Goal: Entertainment & Leisure: Consume media (video, audio)

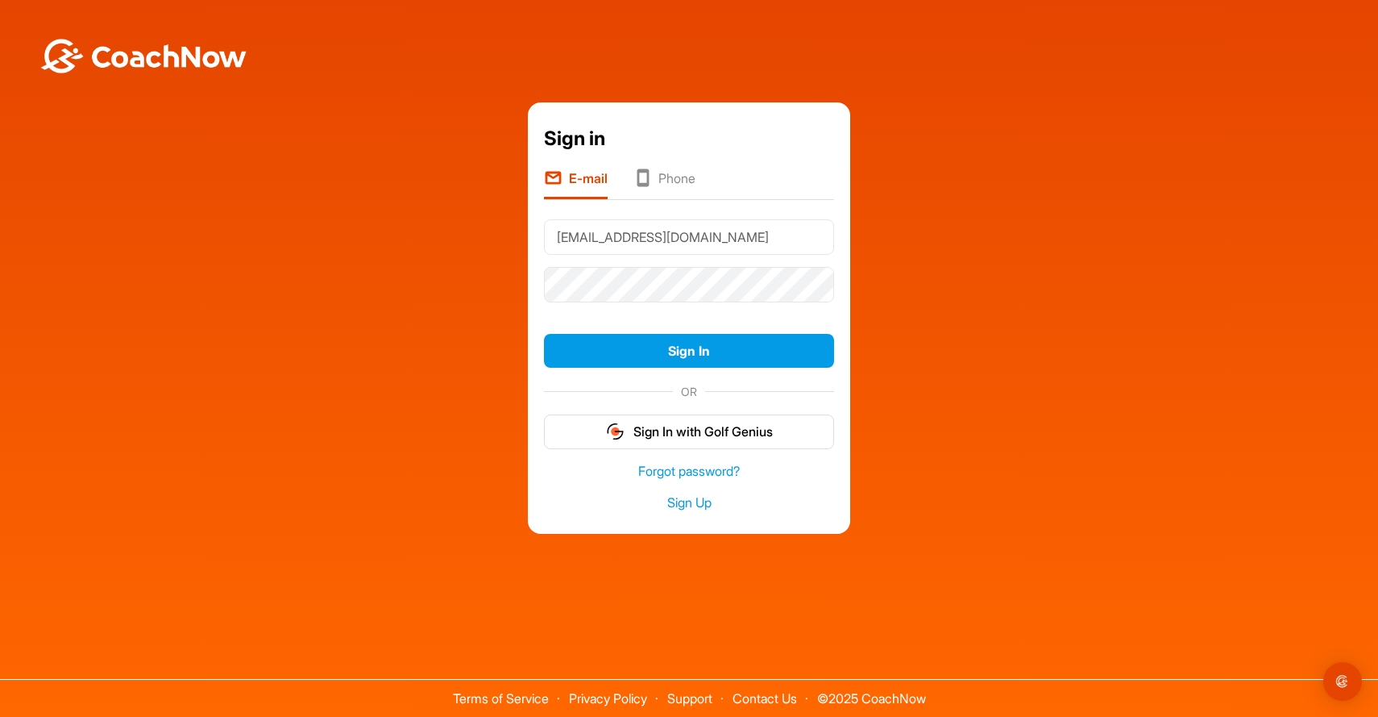
type input "[EMAIL_ADDRESS][DOMAIN_NAME]"
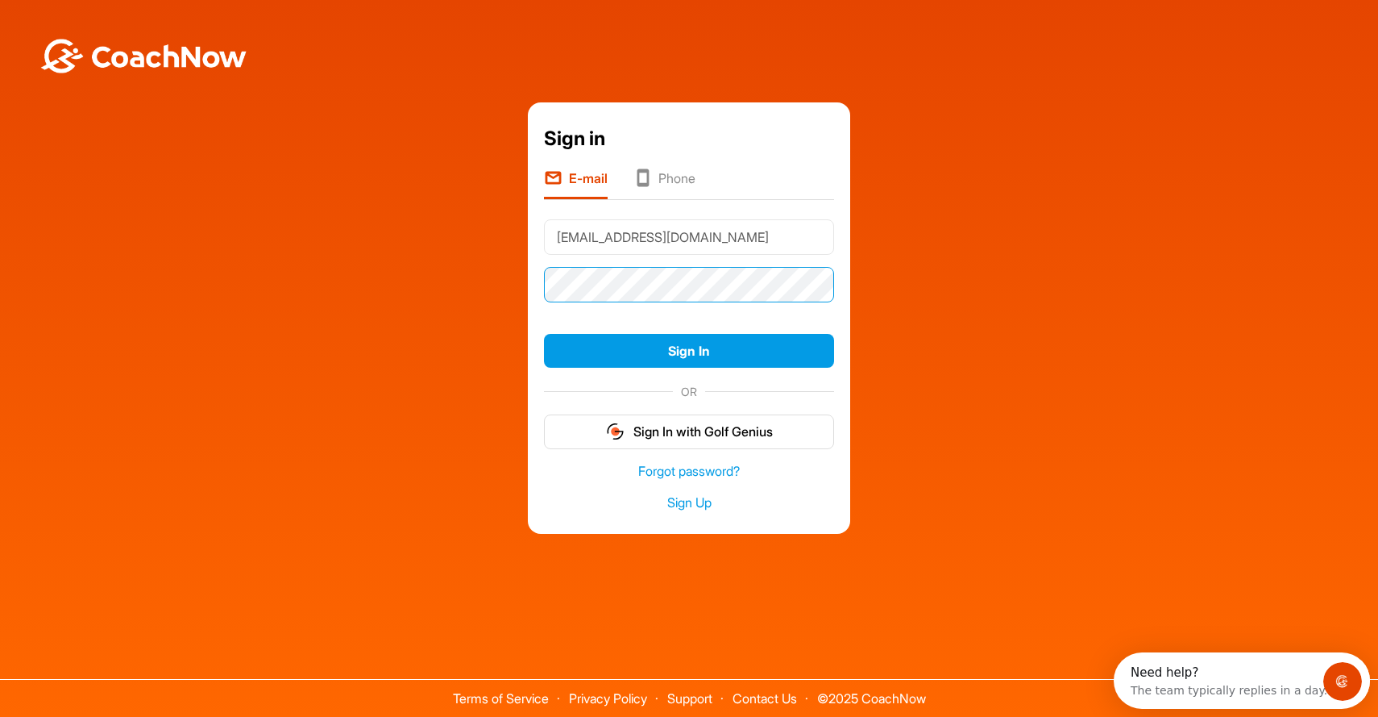
click at [689, 351] on button "Sign In" at bounding box center [689, 351] width 290 height 35
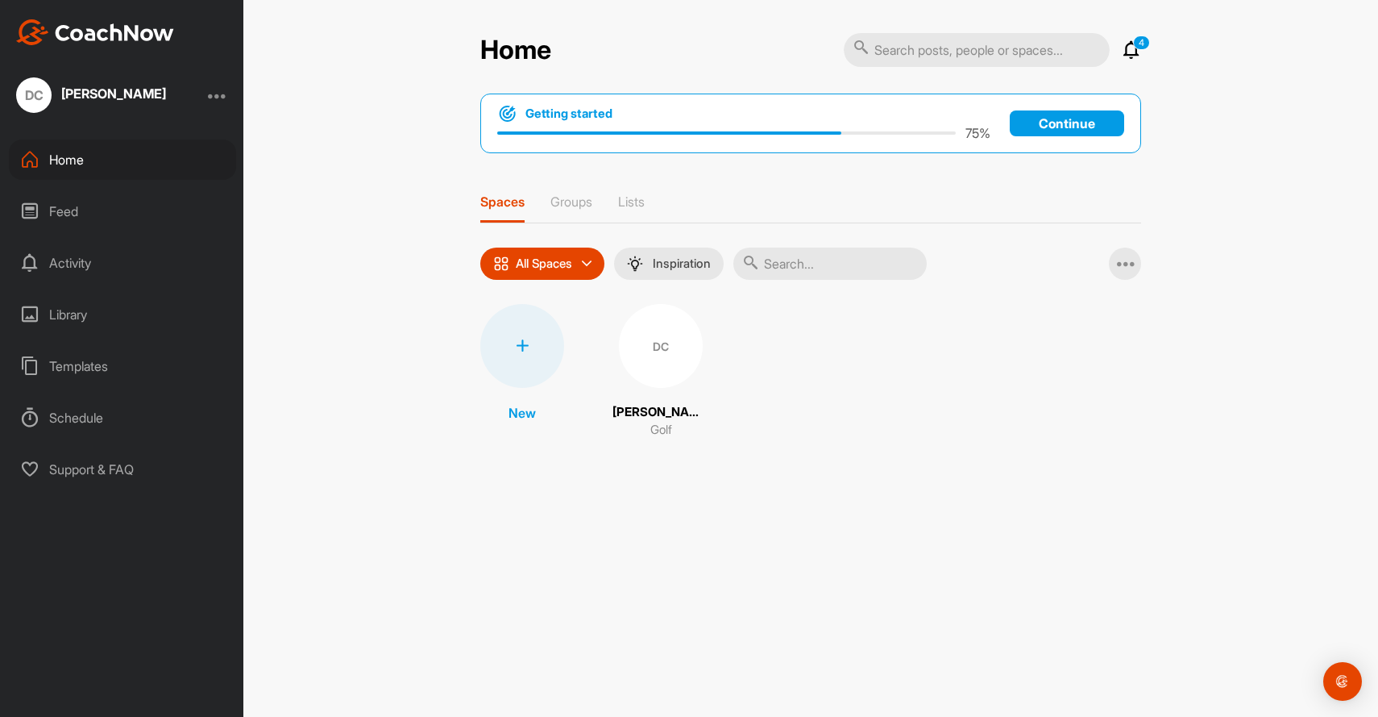
click at [685, 360] on div "DC" at bounding box center [661, 346] width 84 height 84
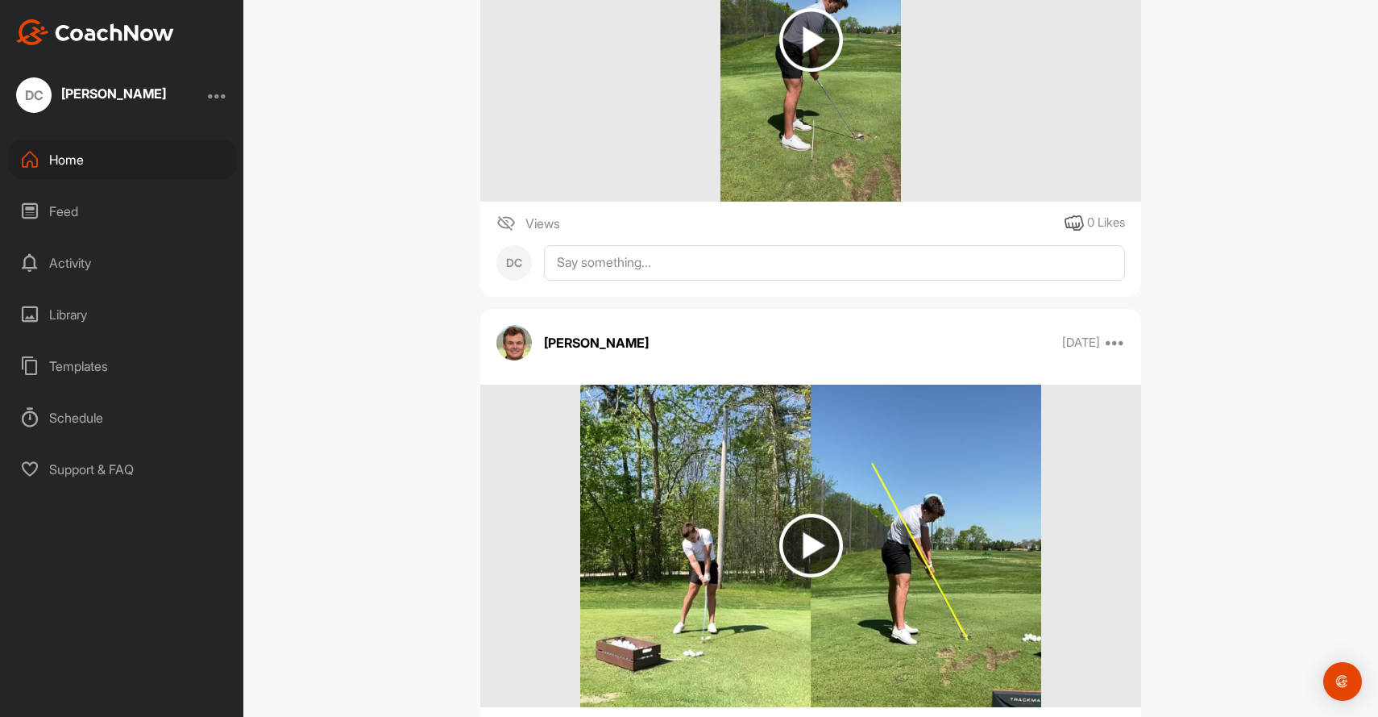
scroll to position [13833, 0]
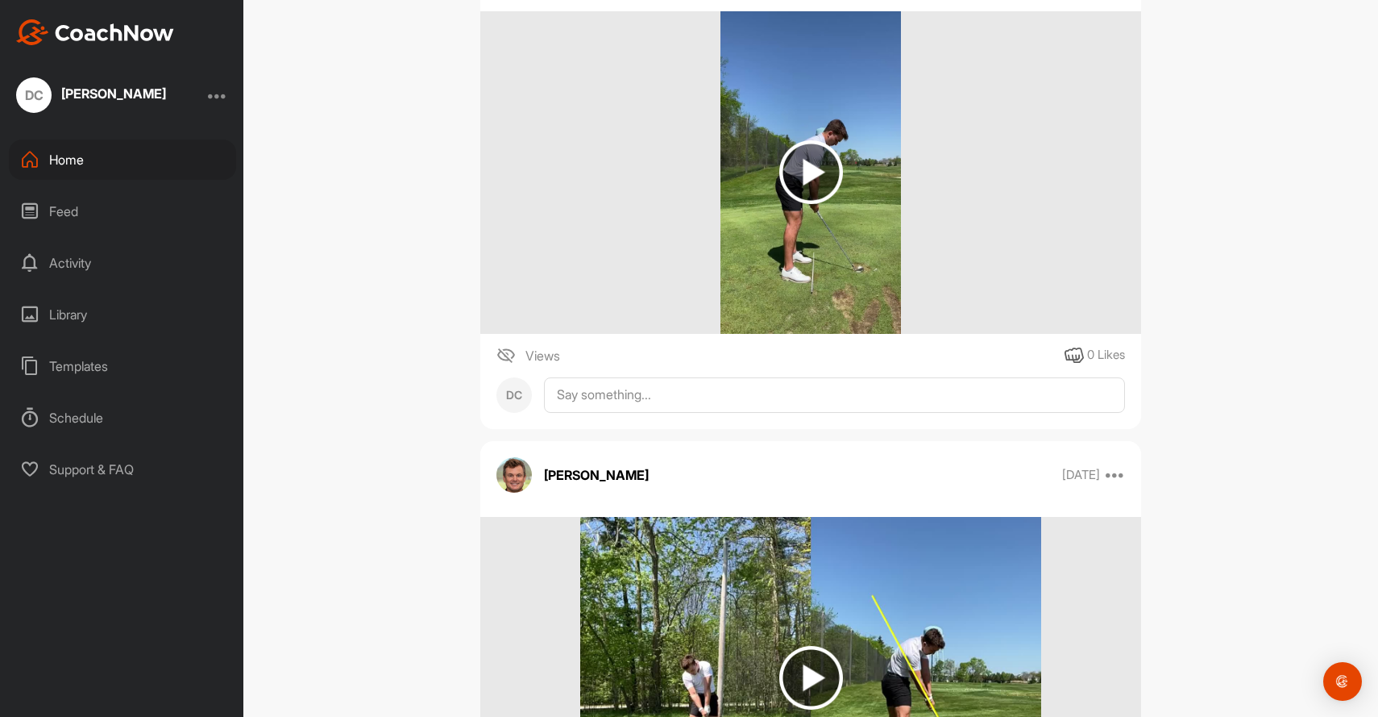
click at [941, 272] on div at bounding box center [810, 172] width 661 height 322
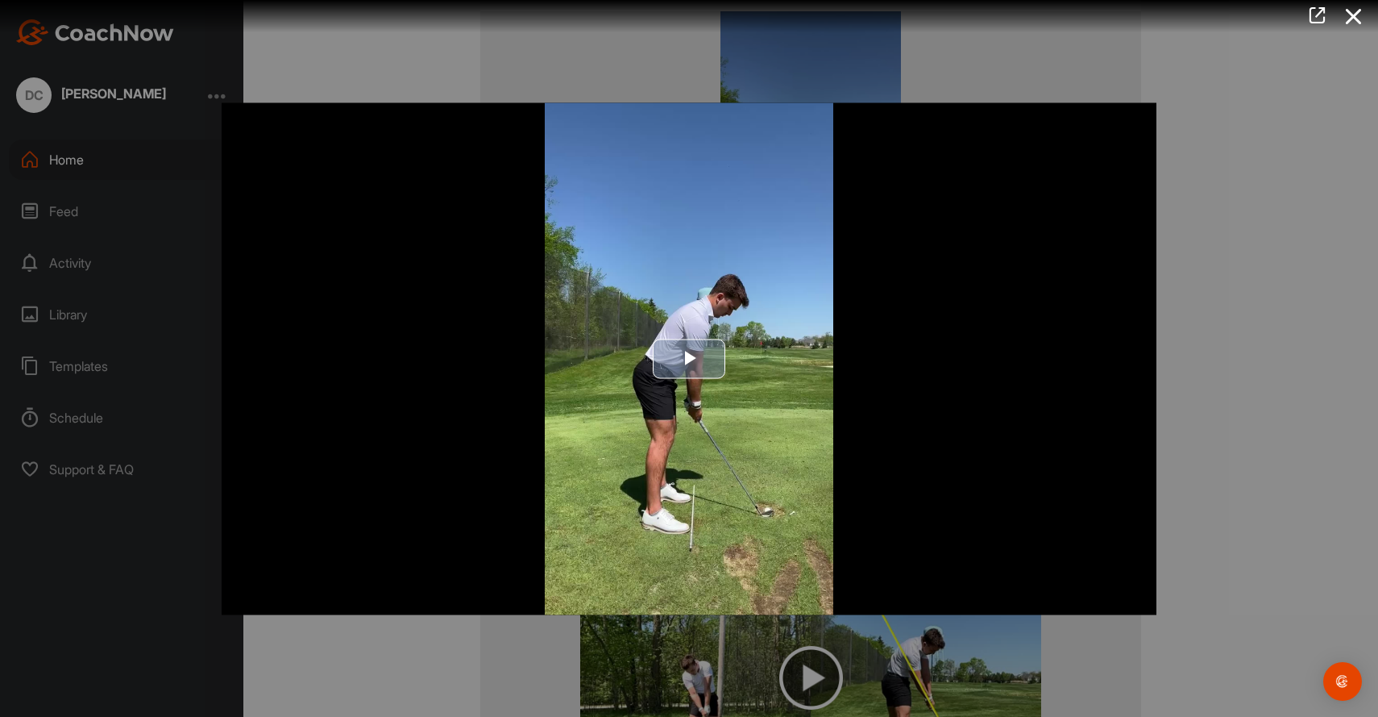
click at [693, 397] on img "Video Player" at bounding box center [689, 358] width 935 height 512
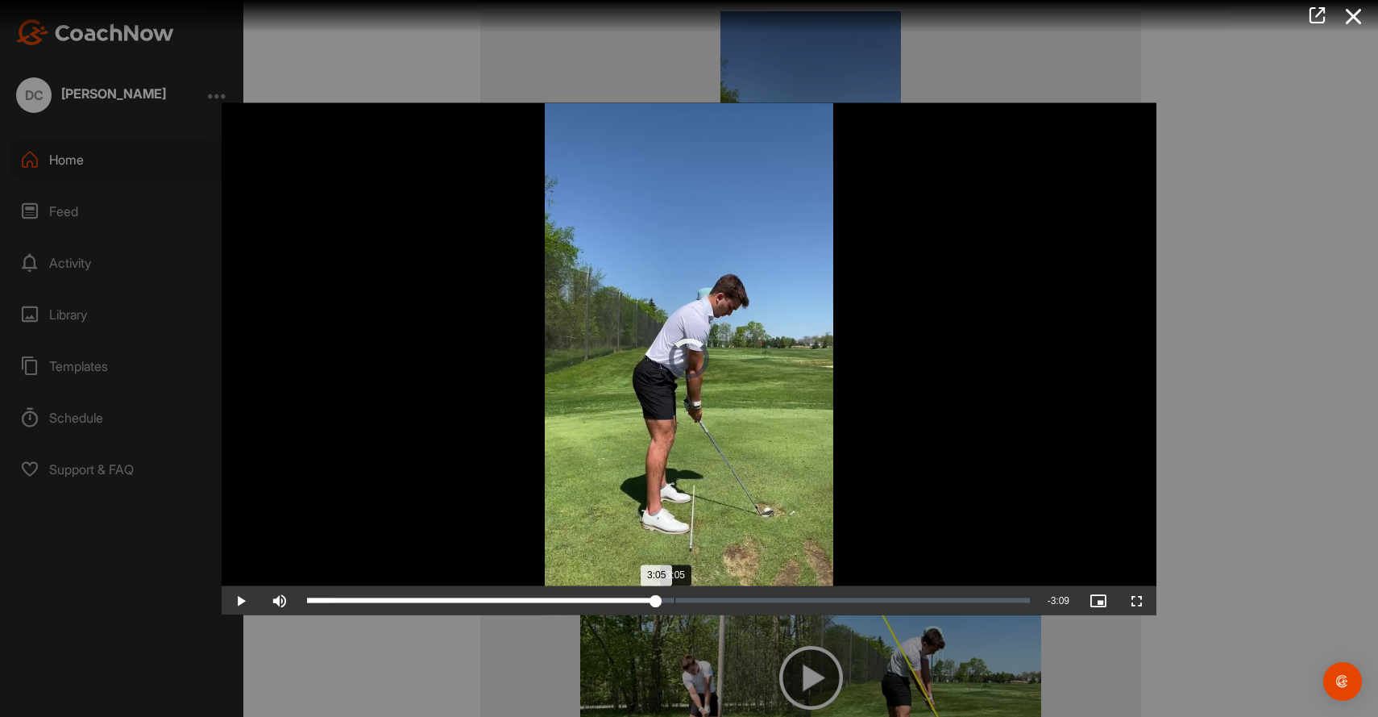
drag, startPoint x: 310, startPoint y: 613, endPoint x: 675, endPoint y: 611, distance: 365.2
click at [675, 611] on div "Loaded : 3.71% 3:05 3:05" at bounding box center [668, 599] width 739 height 29
drag, startPoint x: 680, startPoint y: 617, endPoint x: 727, endPoint y: 619, distance: 46.8
click at [727, 602] on div "3:32" at bounding box center [517, 599] width 420 height 5
drag, startPoint x: 750, startPoint y: 619, endPoint x: 896, endPoint y: 613, distance: 145.2
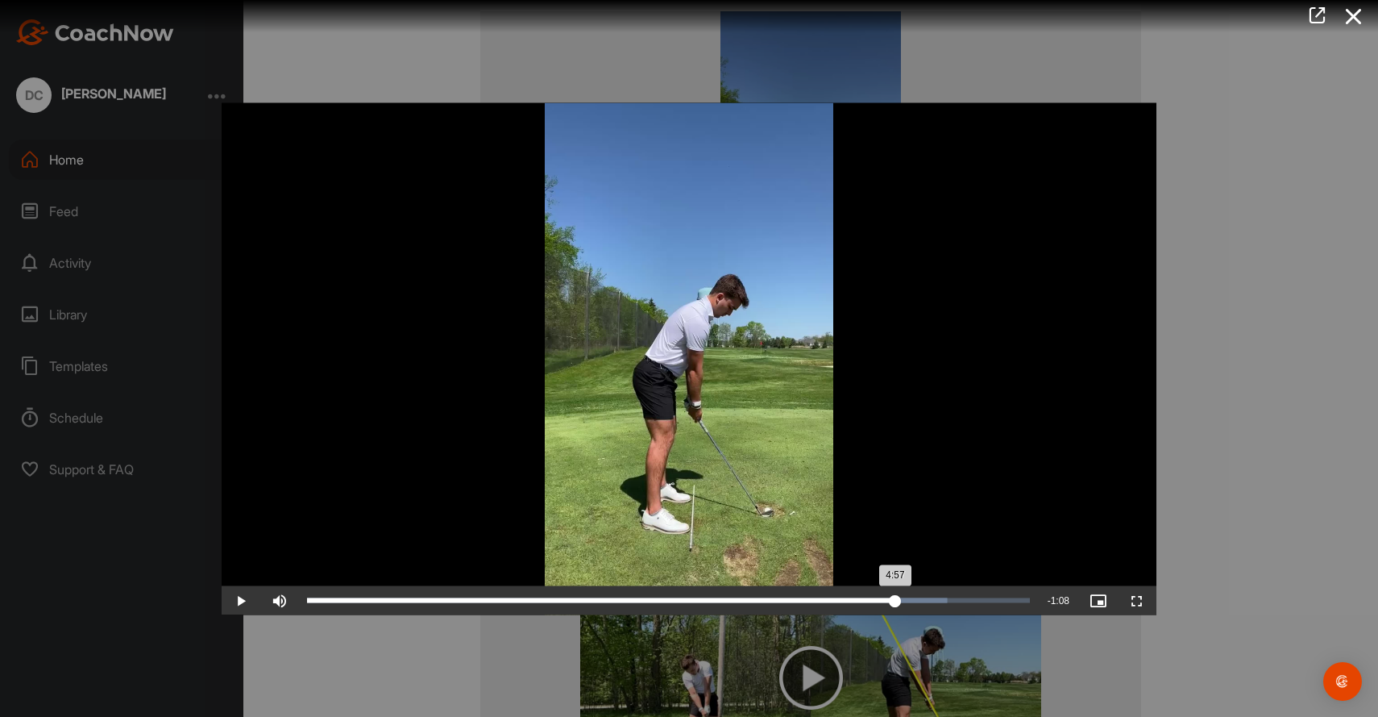
click at [896, 602] on div "4:57" at bounding box center [601, 599] width 588 height 5
drag, startPoint x: 897, startPoint y: 615, endPoint x: 979, endPoint y: 617, distance: 82.3
click at [979, 602] on div "5:38" at bounding box center [643, 599] width 672 height 5
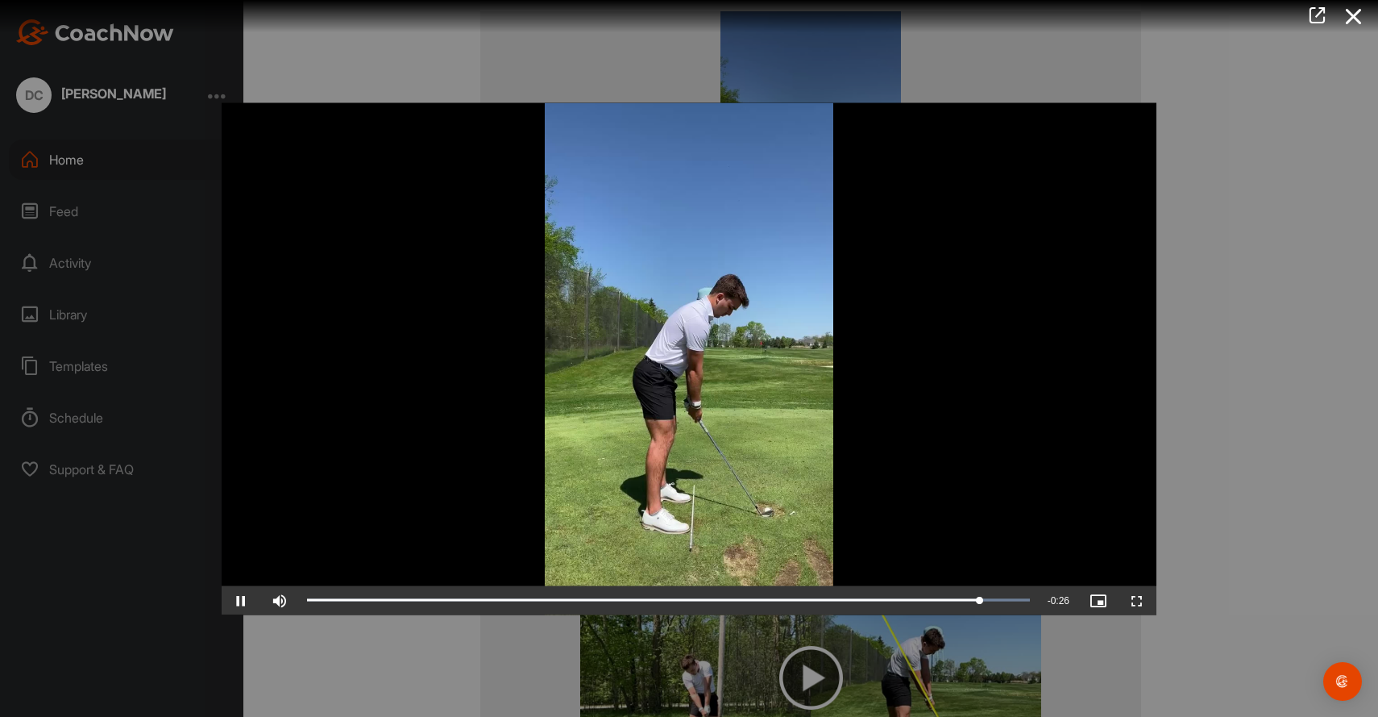
click at [239, 600] on span "Video Player" at bounding box center [241, 600] width 39 height 0
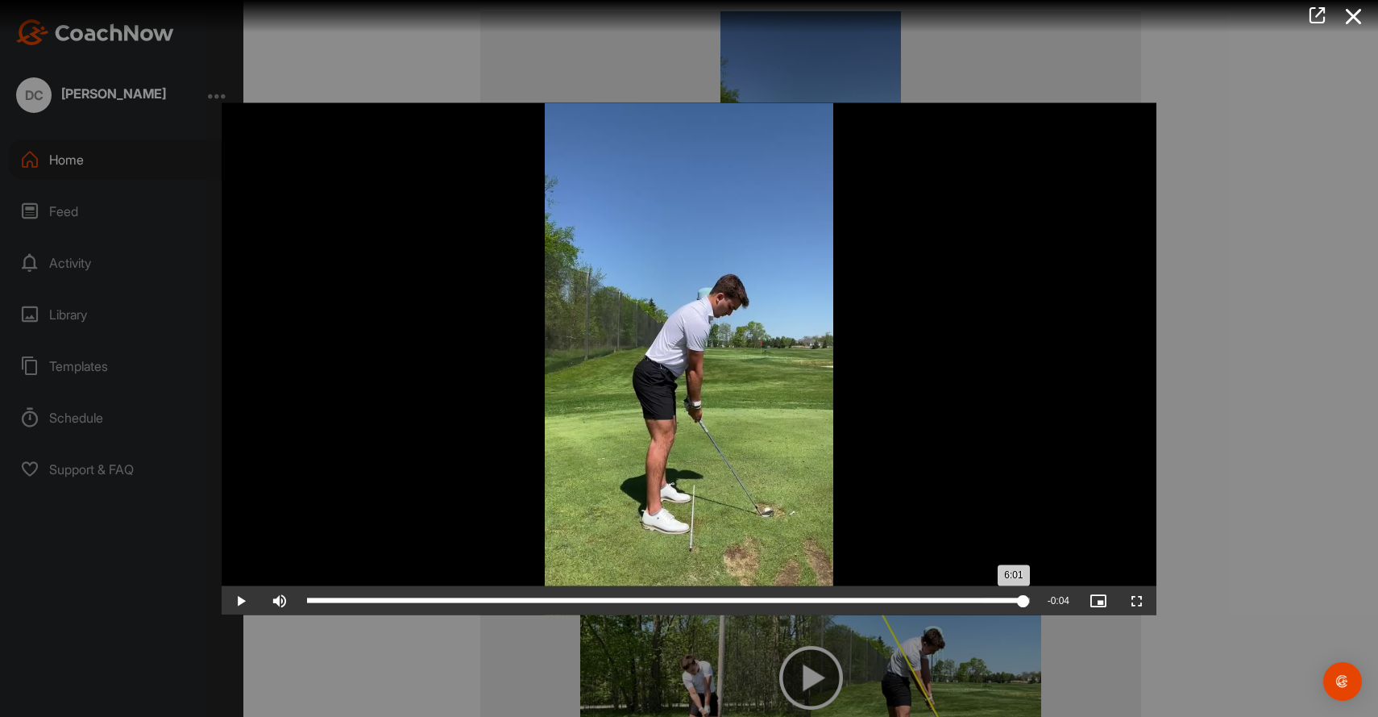
drag, startPoint x: 981, startPoint y: 613, endPoint x: 1024, endPoint y: 616, distance: 42.8
click at [1024, 602] on div "6:01" at bounding box center [665, 599] width 717 height 5
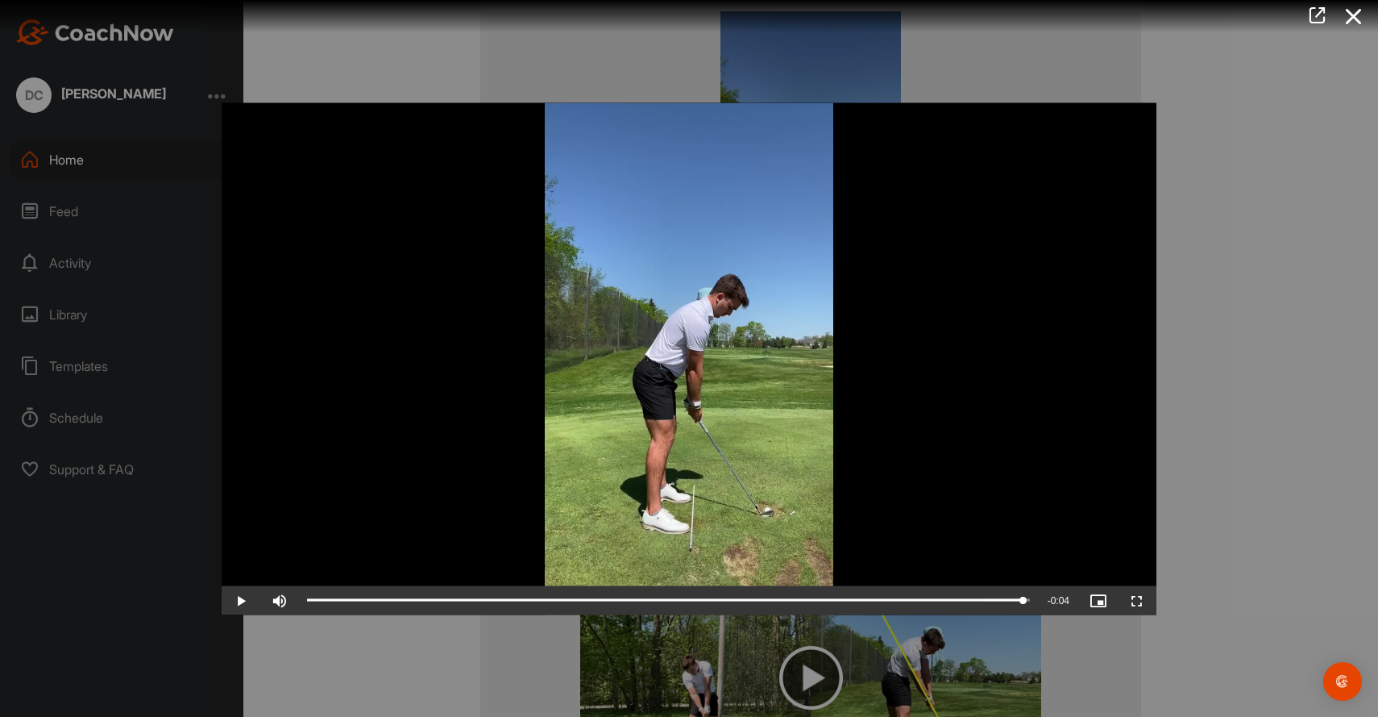
click at [242, 600] on span "Video Player" at bounding box center [241, 600] width 39 height 0
click at [1349, 17] on icon at bounding box center [1354, 17] width 37 height 30
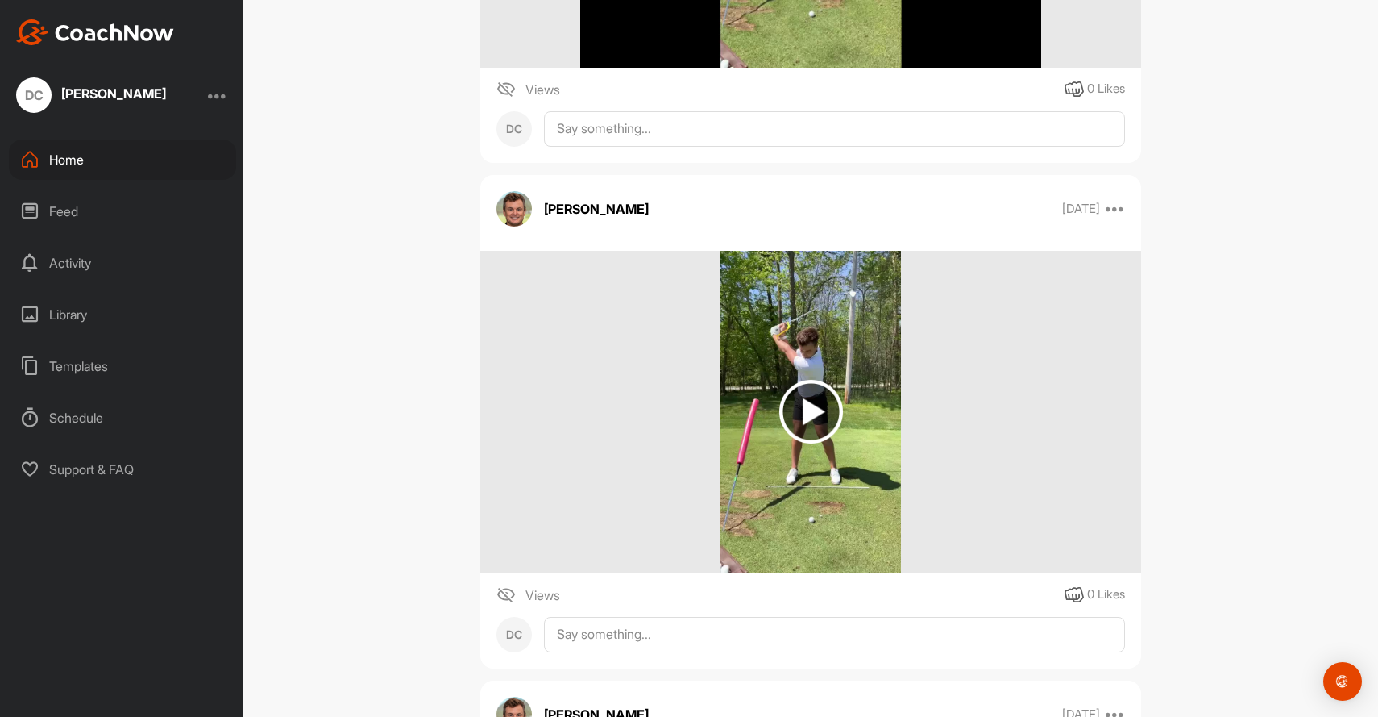
scroll to position [12717, 0]
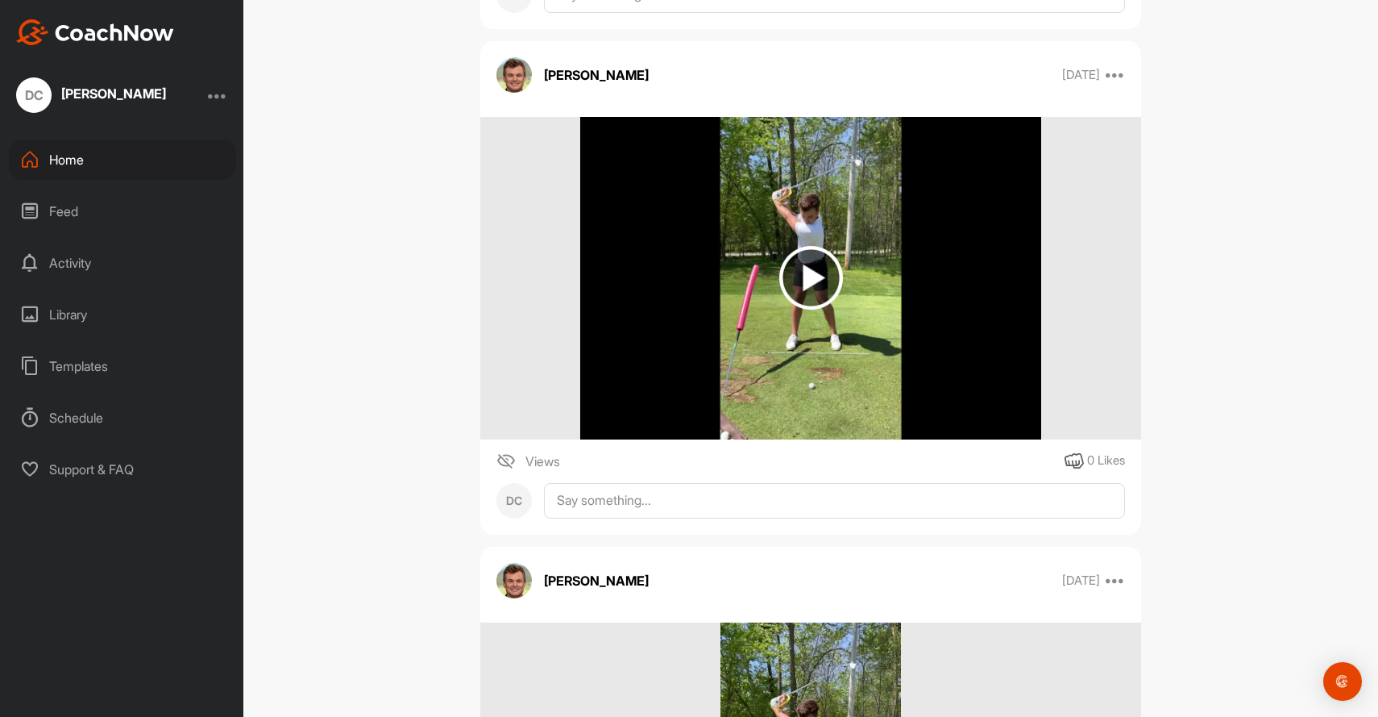
click at [863, 261] on img at bounding box center [811, 278] width 462 height 322
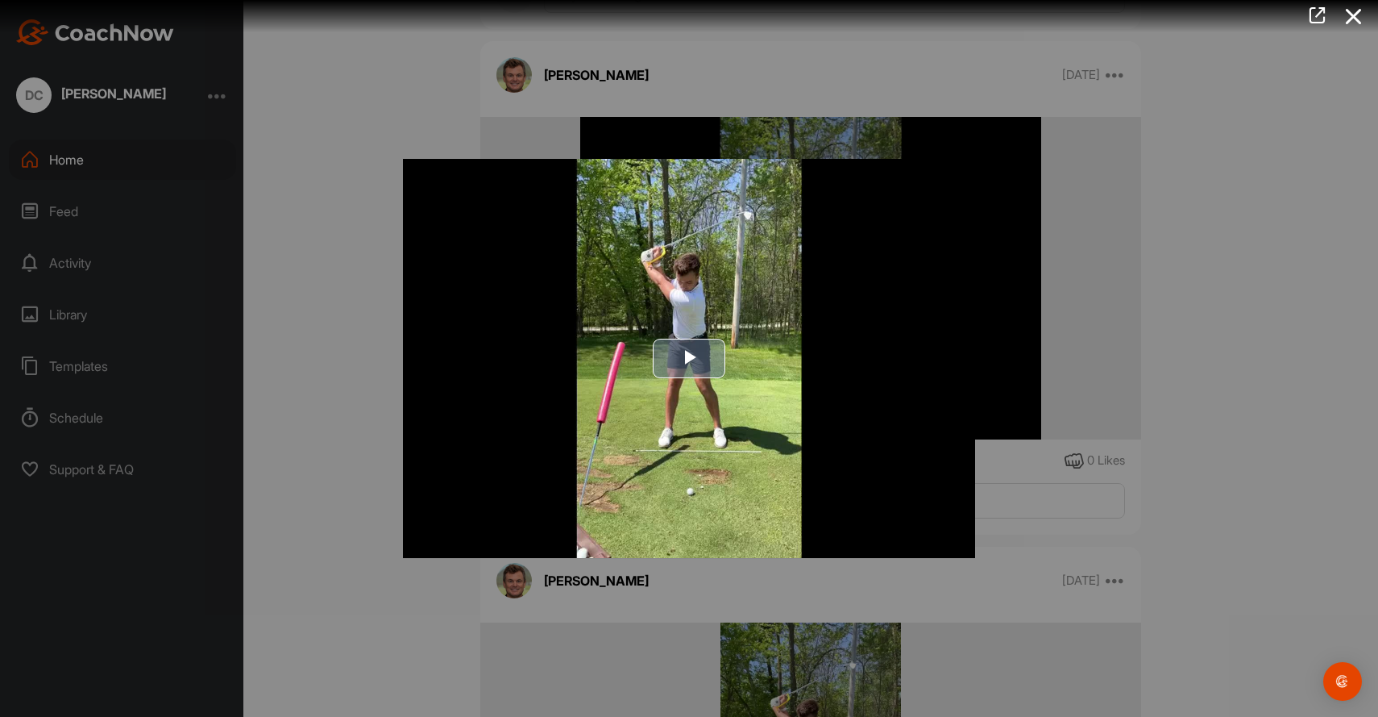
click at [646, 456] on img "Video Player" at bounding box center [689, 359] width 572 height 400
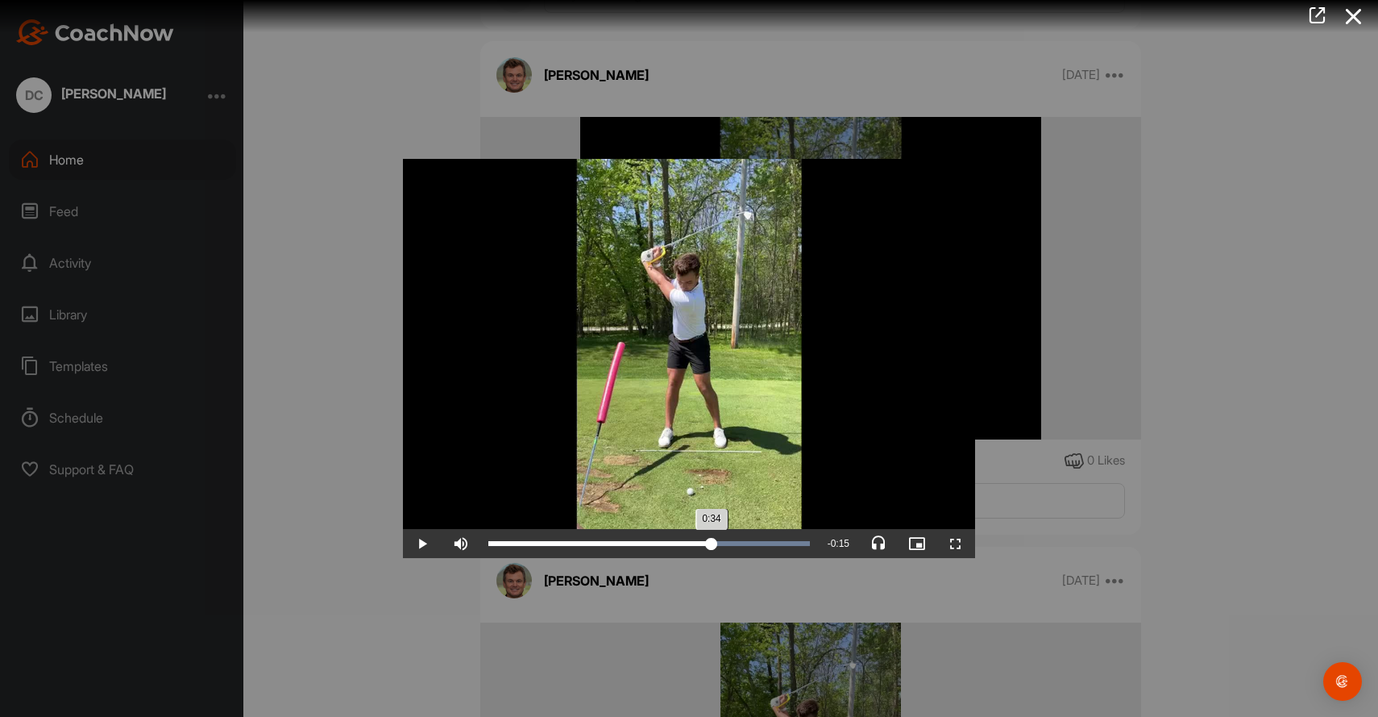
drag, startPoint x: 489, startPoint y: 542, endPoint x: 712, endPoint y: 539, distance: 222.5
click at [712, 541] on div "0:34" at bounding box center [599, 543] width 223 height 5
drag, startPoint x: 715, startPoint y: 540, endPoint x: 800, endPoint y: 544, distance: 85.5
click at [800, 544] on div "0:48" at bounding box center [643, 543] width 311 height 5
click at [960, 543] on span "Video Player" at bounding box center [956, 543] width 39 height 0
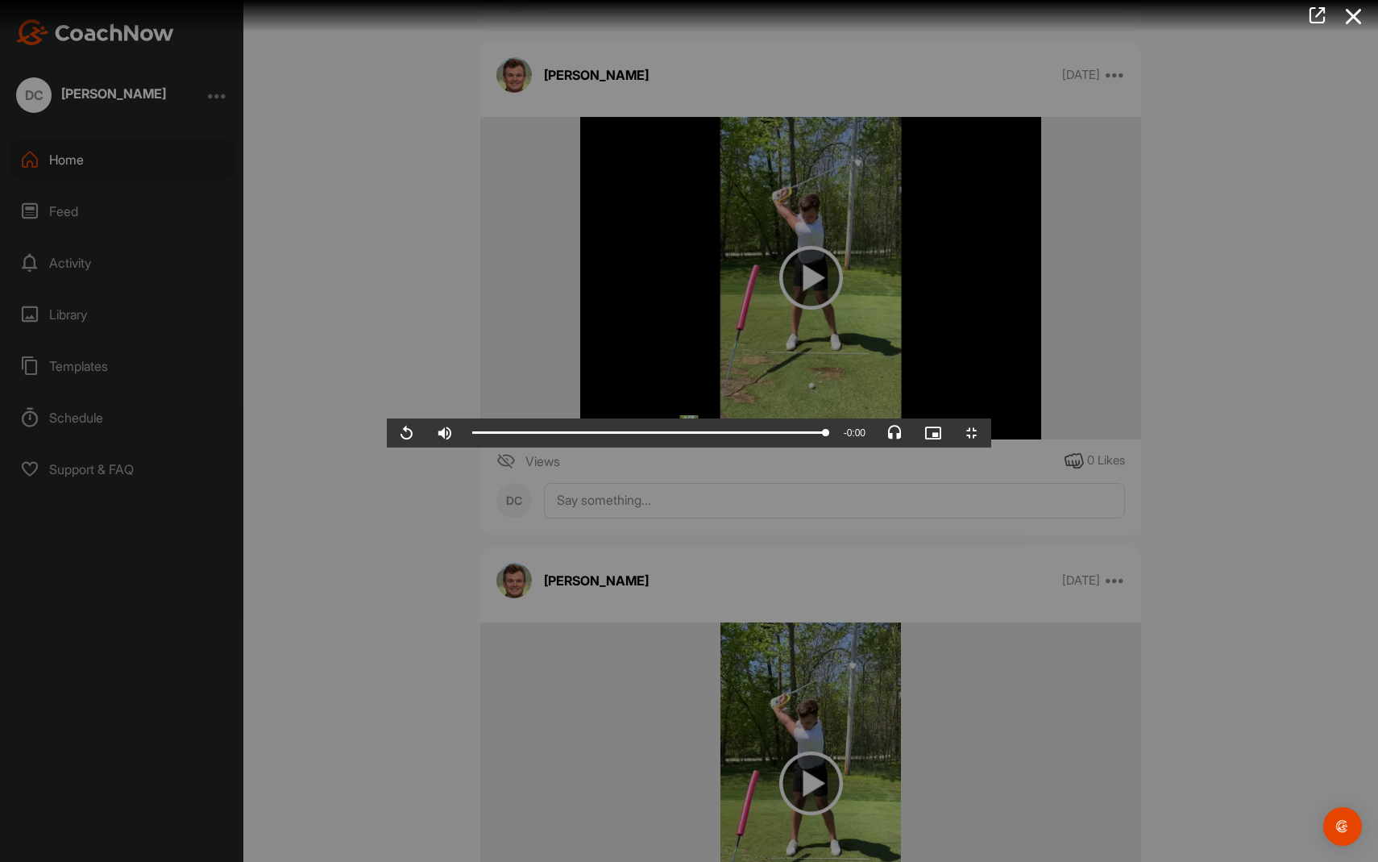
click at [991, 433] on span "Video Player" at bounding box center [972, 433] width 39 height 0
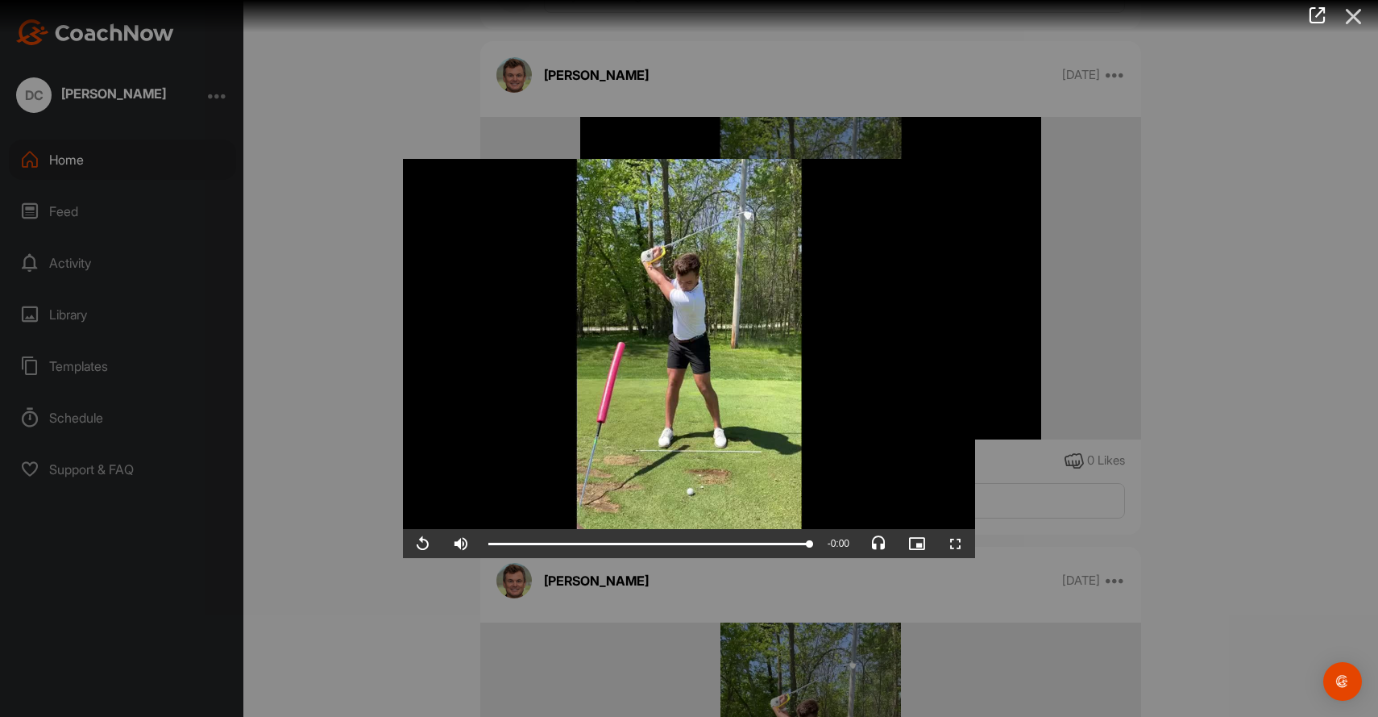
click at [1353, 18] on icon at bounding box center [1354, 17] width 37 height 30
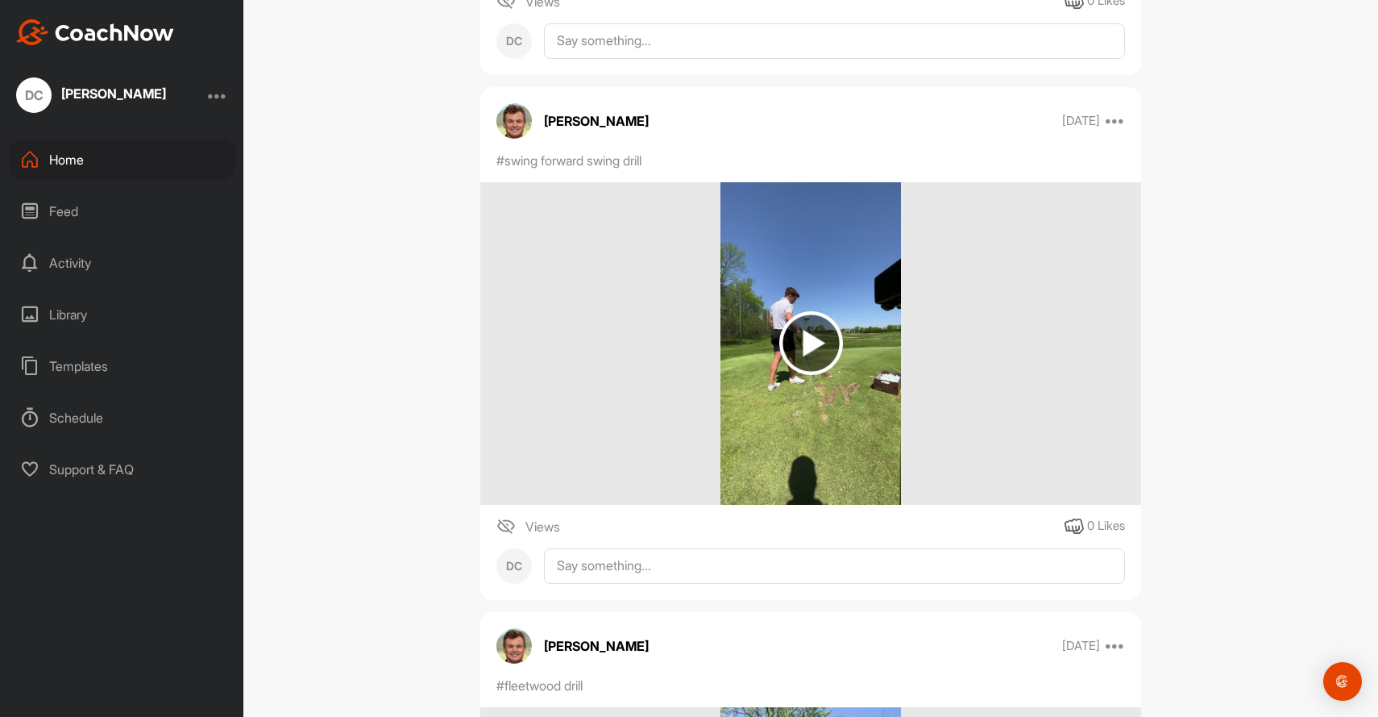
scroll to position [9472, 0]
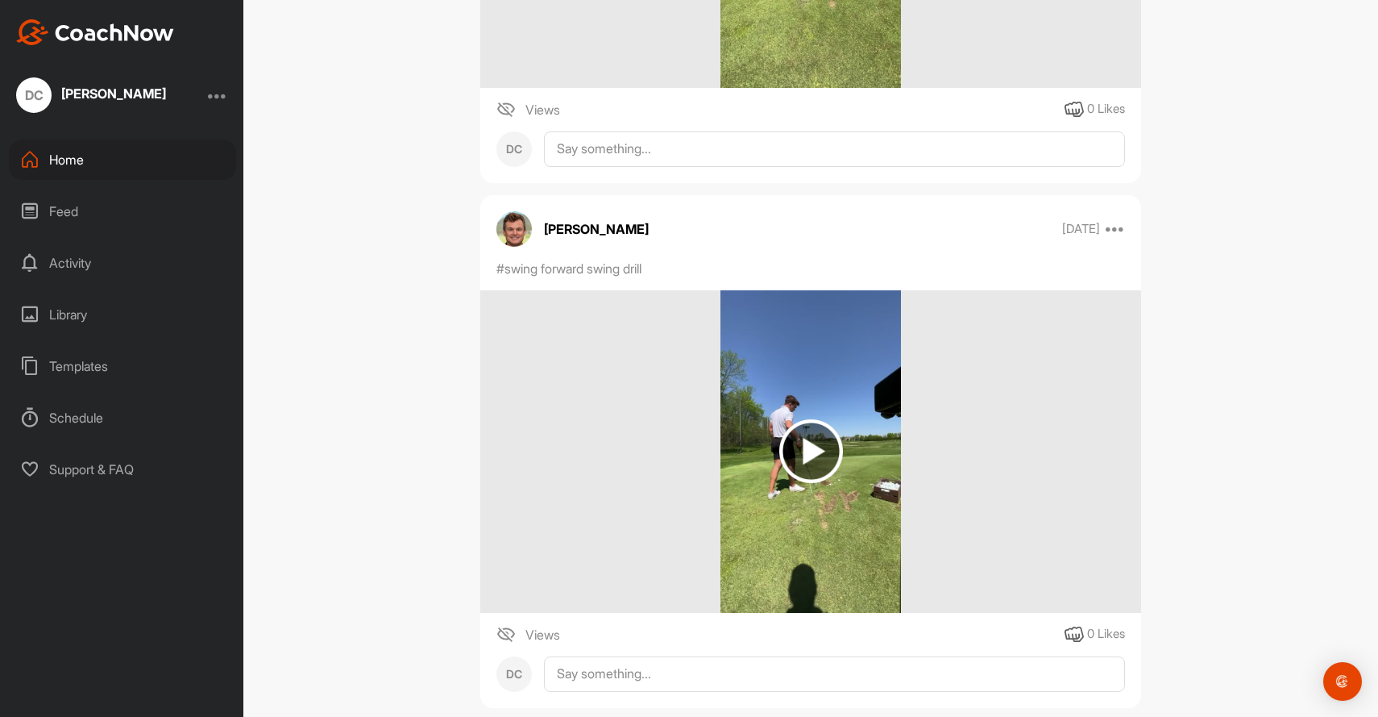
click at [949, 447] on div at bounding box center [810, 451] width 661 height 322
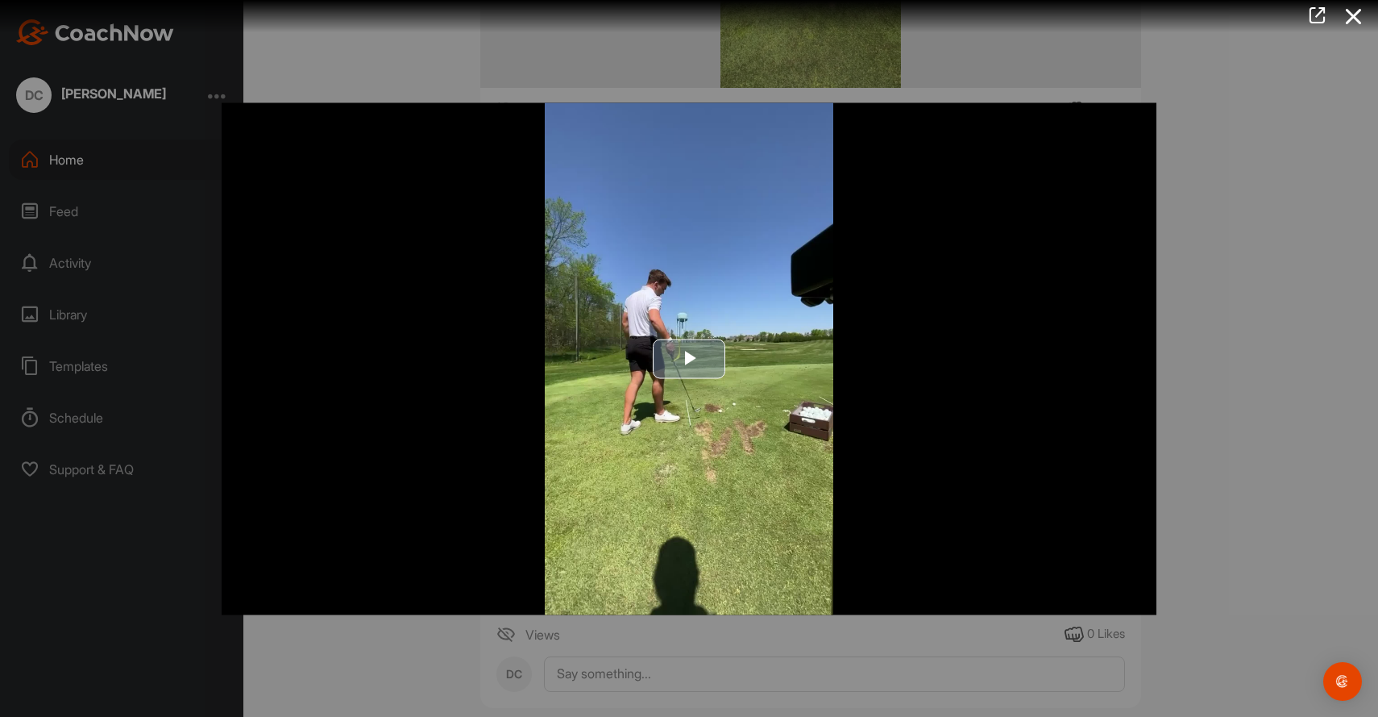
click at [868, 417] on img "Video Player" at bounding box center [689, 358] width 935 height 512
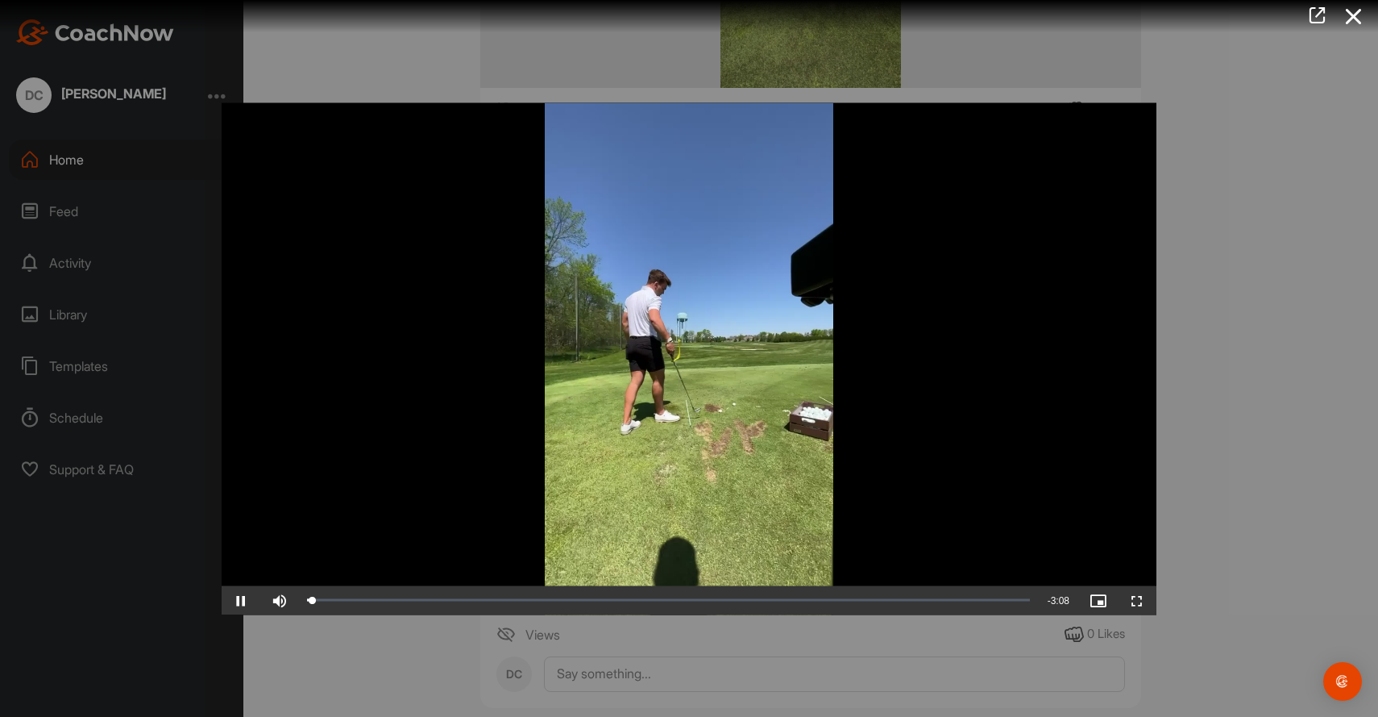
click at [1131, 600] on span "Video Player" at bounding box center [1137, 600] width 39 height 0
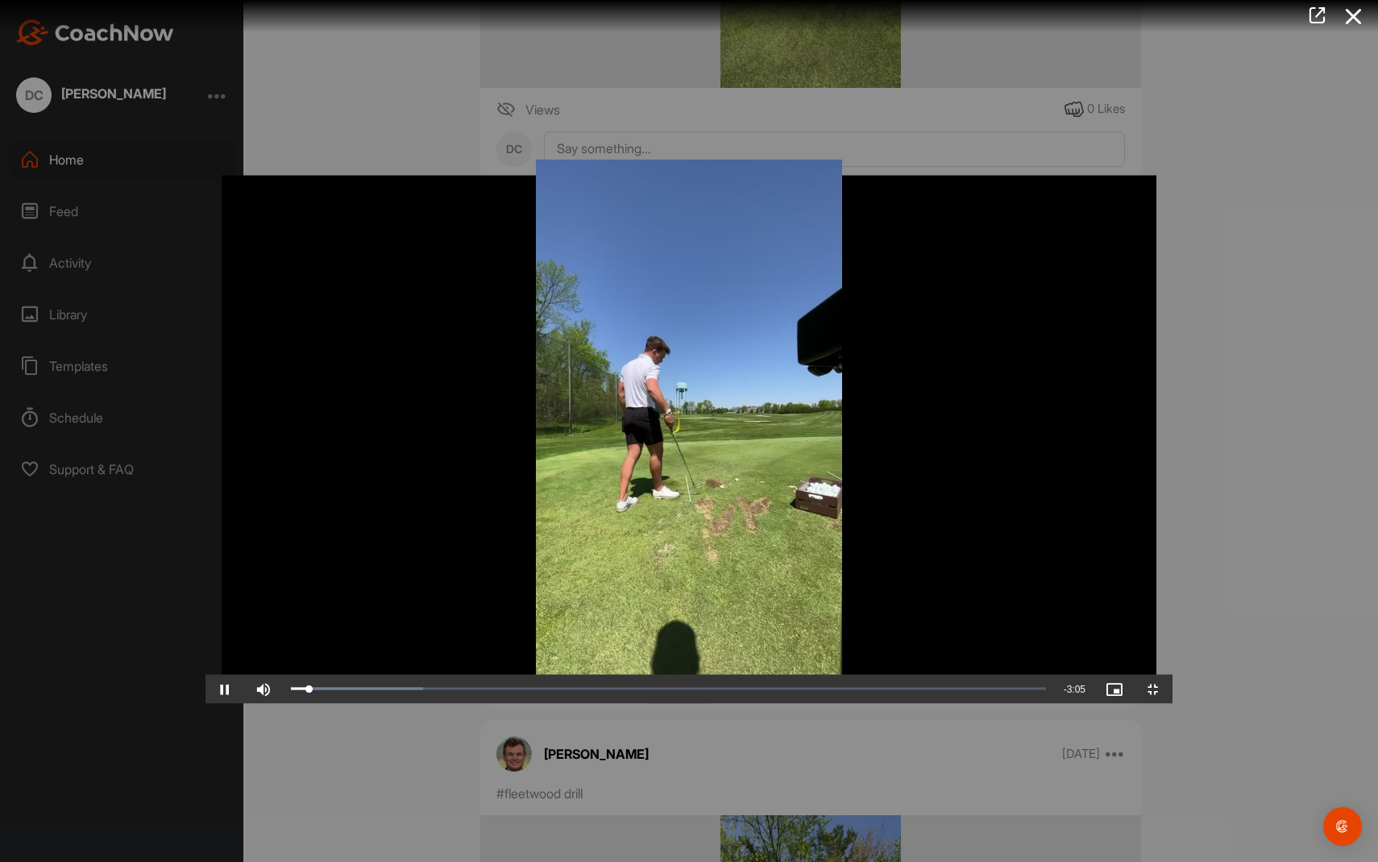
click at [206, 688] on span "Video Player" at bounding box center [225, 688] width 39 height 0
drag, startPoint x: 114, startPoint y: 846, endPoint x: 376, endPoint y: 838, distance: 261.3
click at [376, 703] on div "Loaded : 47.33% 0:45 0:45" at bounding box center [668, 688] width 771 height 29
drag, startPoint x: 376, startPoint y: 842, endPoint x: 635, endPoint y: 832, distance: 259.8
click at [634, 703] on div "Video Player is loading. Play Video Play Skip Backward Skip Forward Mute 71% Cu…" at bounding box center [689, 431] width 967 height 544
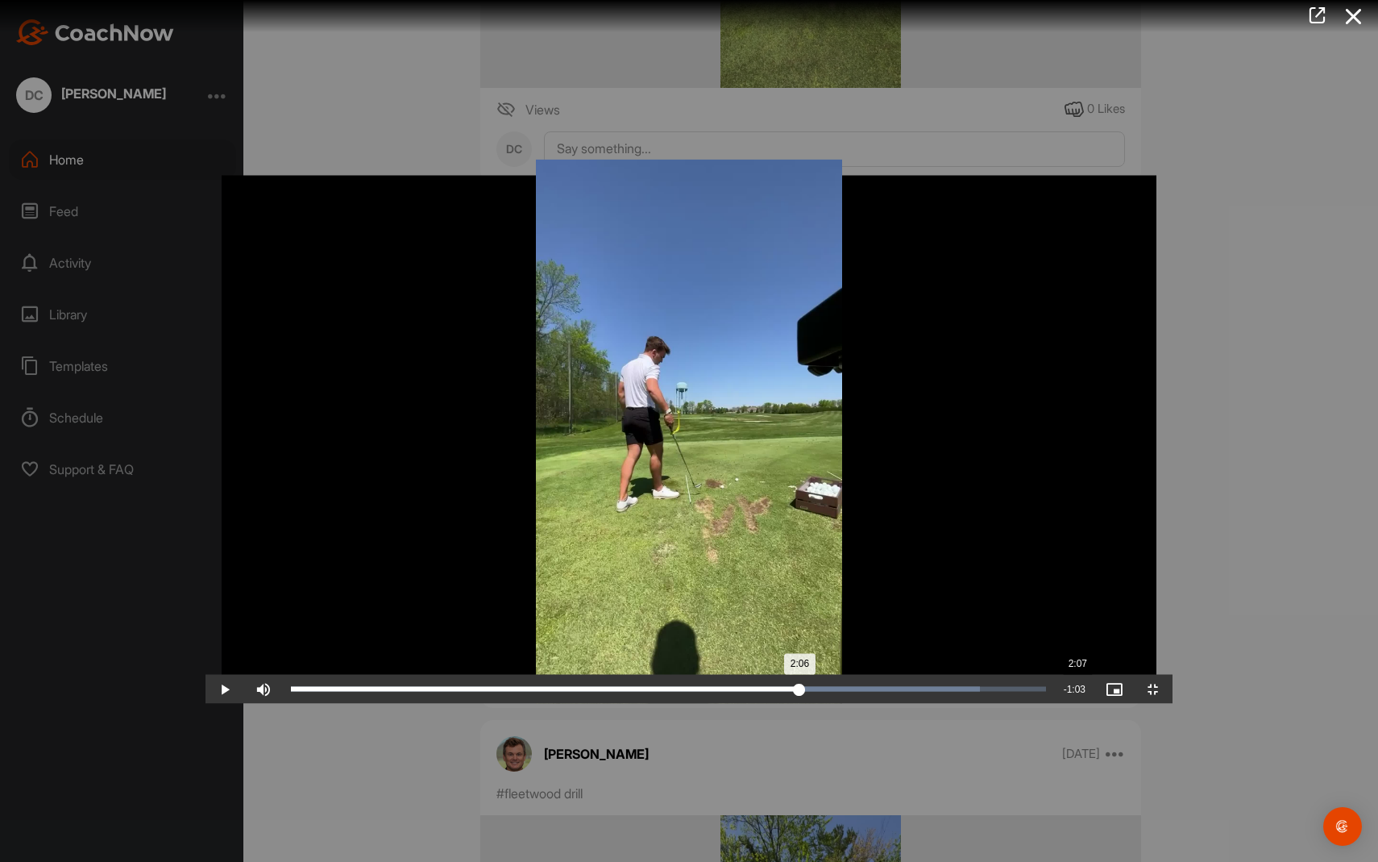
drag, startPoint x: 633, startPoint y: 844, endPoint x: 871, endPoint y: 848, distance: 238.6
click at [800, 691] on div "2:06" at bounding box center [545, 688] width 509 height 5
drag, startPoint x: 864, startPoint y: 846, endPoint x: 897, endPoint y: 846, distance: 33.1
click at [817, 691] on div "2:11" at bounding box center [554, 688] width 526 height 5
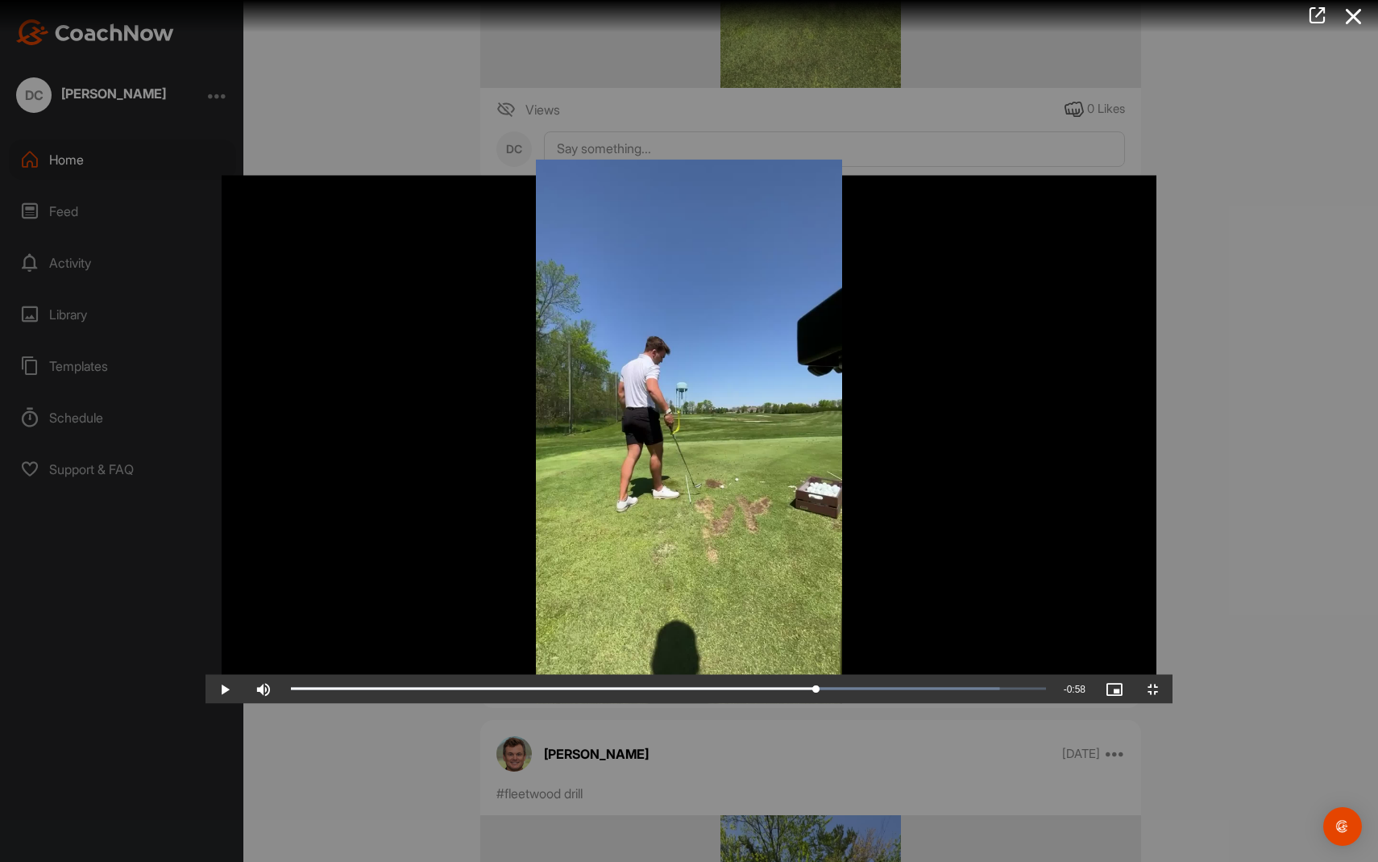
click at [206, 688] on span "Video Player" at bounding box center [225, 688] width 39 height 0
drag, startPoint x: 917, startPoint y: 850, endPoint x: 1093, endPoint y: 820, distance: 178.2
click at [1093, 703] on div "Video Player is loading. Play Video Play Skip Backward Skip Forward Mute 71% Cu…" at bounding box center [689, 431] width 967 height 544
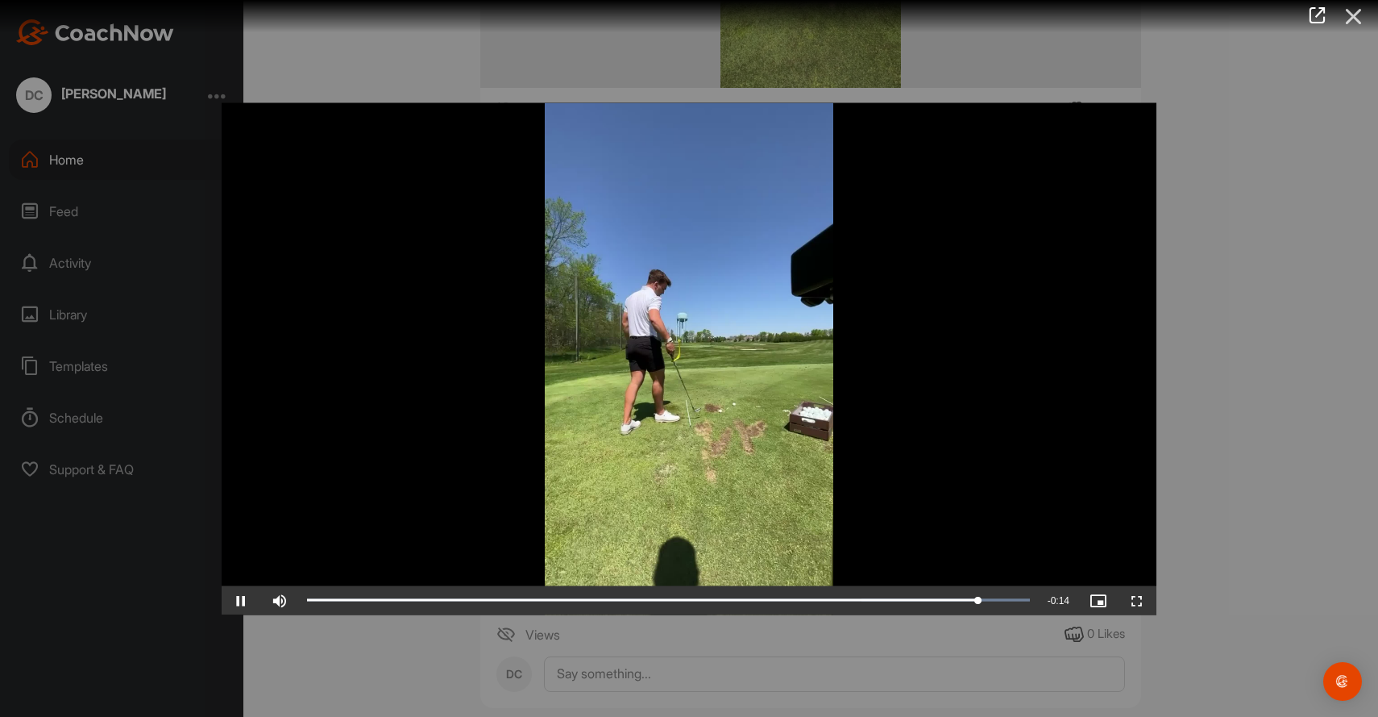
click at [1358, 18] on icon at bounding box center [1354, 17] width 37 height 30
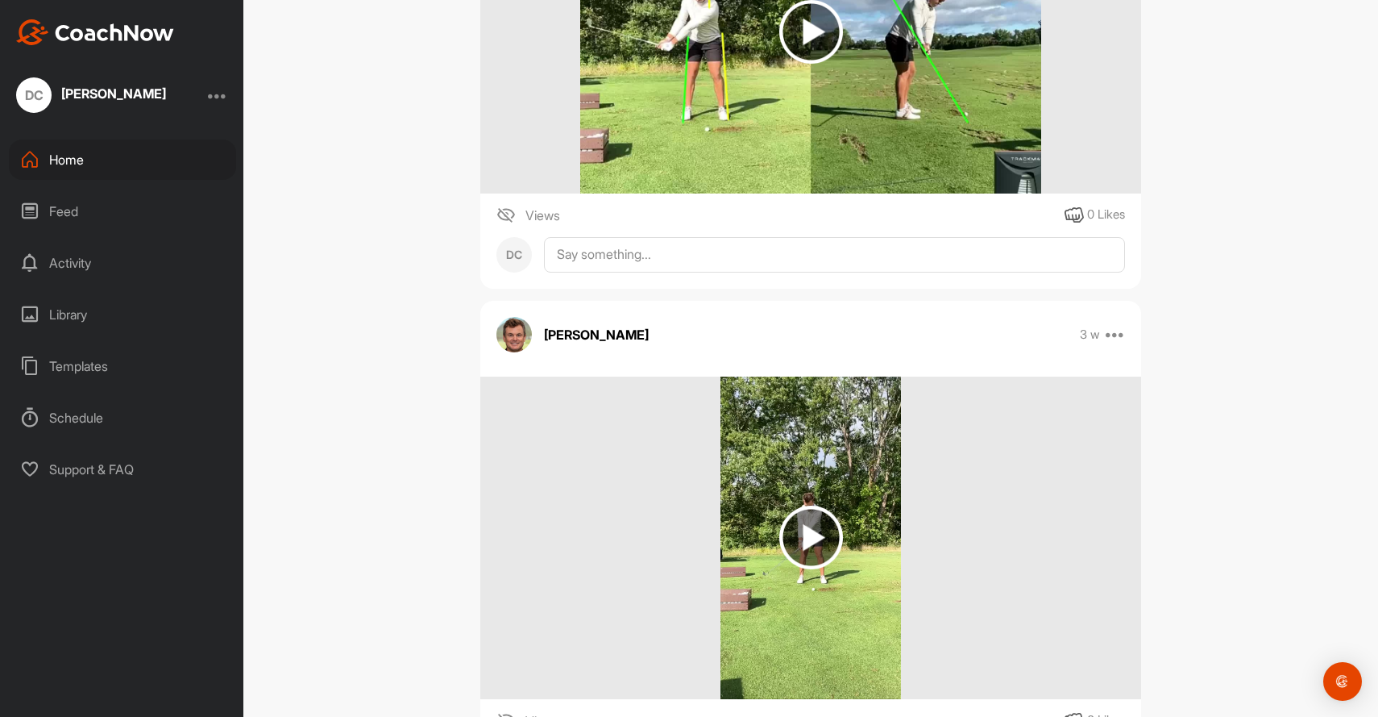
scroll to position [800, 0]
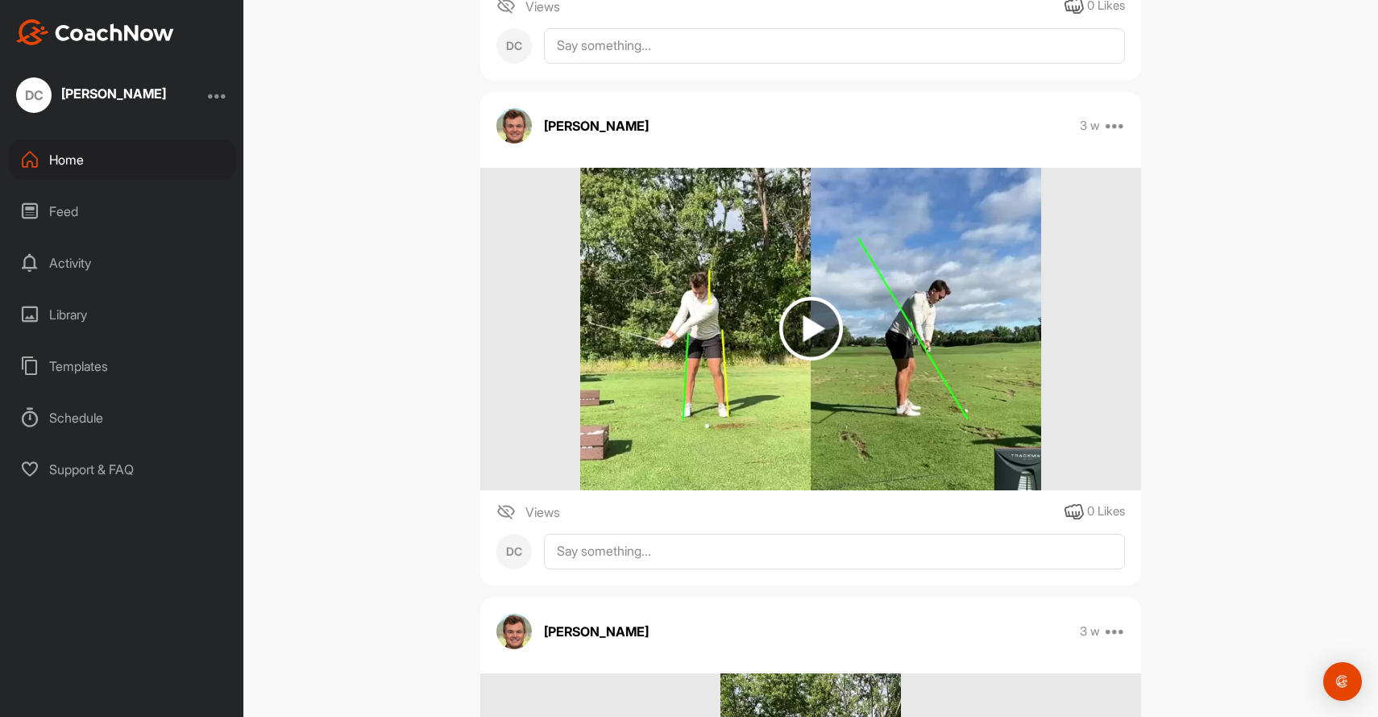
click at [912, 316] on img at bounding box center [811, 329] width 462 height 322
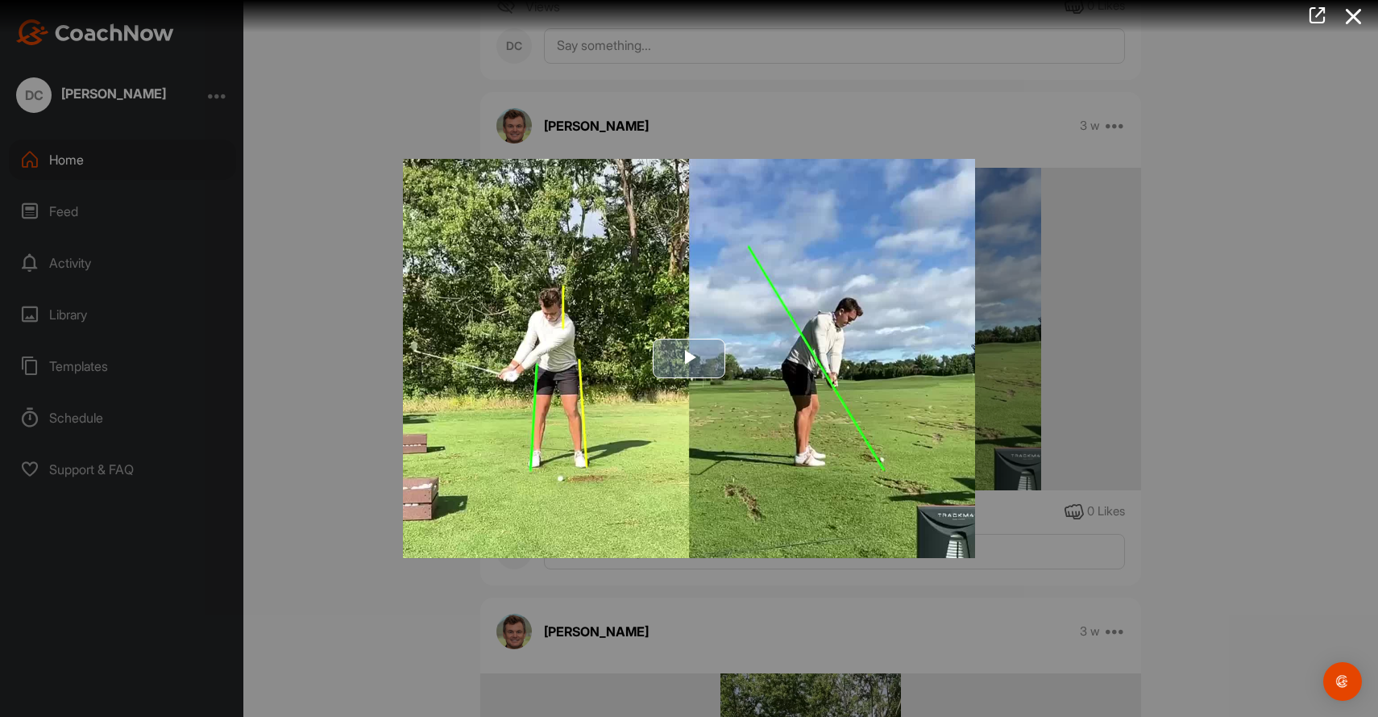
click at [754, 431] on img "Video Player" at bounding box center [689, 359] width 572 height 400
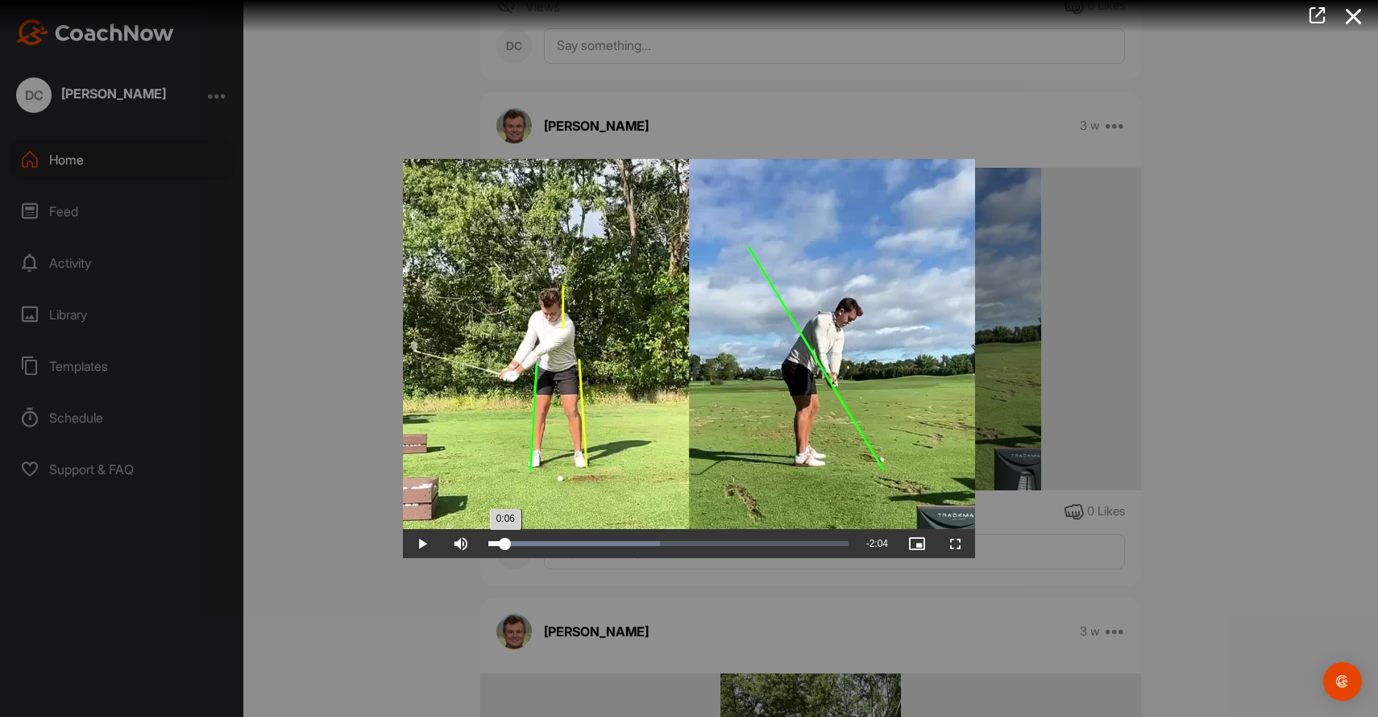
drag, startPoint x: 488, startPoint y: 546, endPoint x: 505, endPoint y: 544, distance: 17.0
click at [505, 544] on div "0:06" at bounding box center [496, 543] width 17 height 5
click at [502, 544] on div "0:05" at bounding box center [495, 543] width 15 height 5
drag, startPoint x: 509, startPoint y: 544, endPoint x: 773, endPoint y: 534, distance: 264.6
click at [773, 534] on div "Loaded : 61.48% 1:40 1:39" at bounding box center [668, 543] width 376 height 29
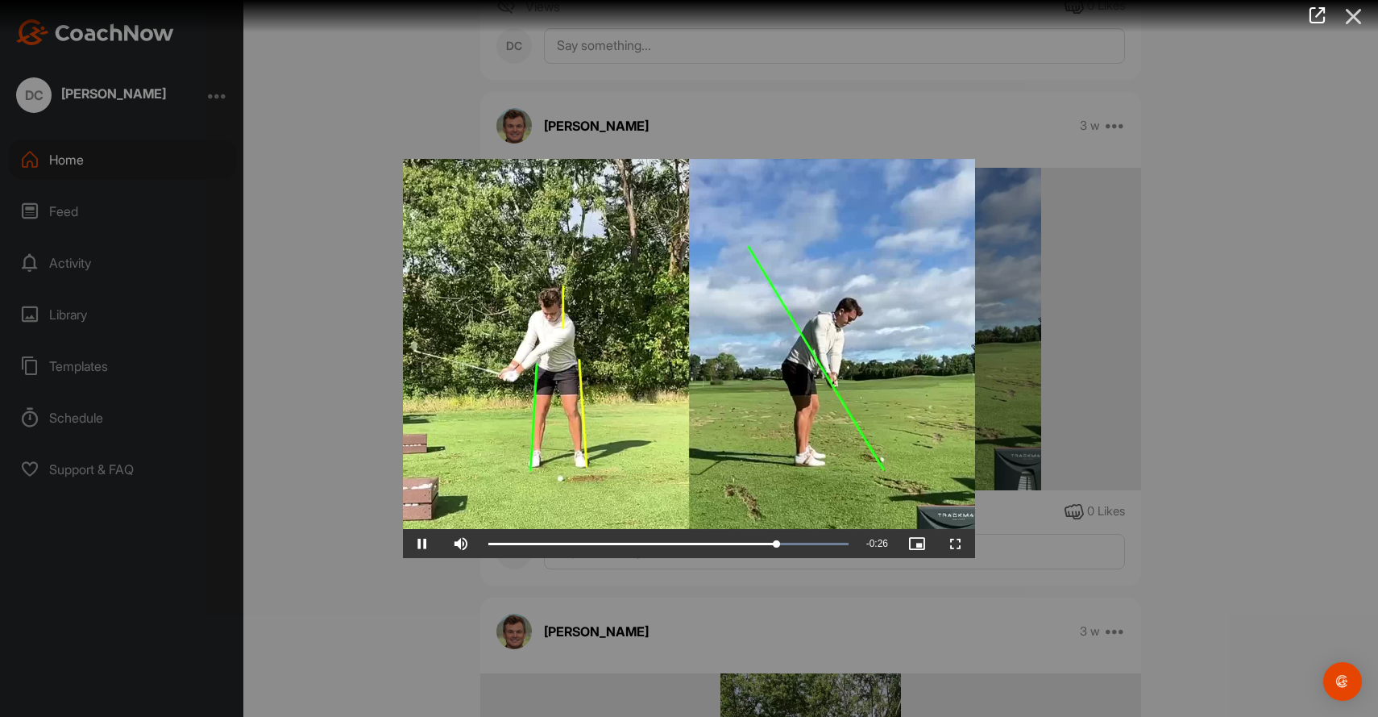
click at [1361, 24] on icon at bounding box center [1354, 17] width 37 height 30
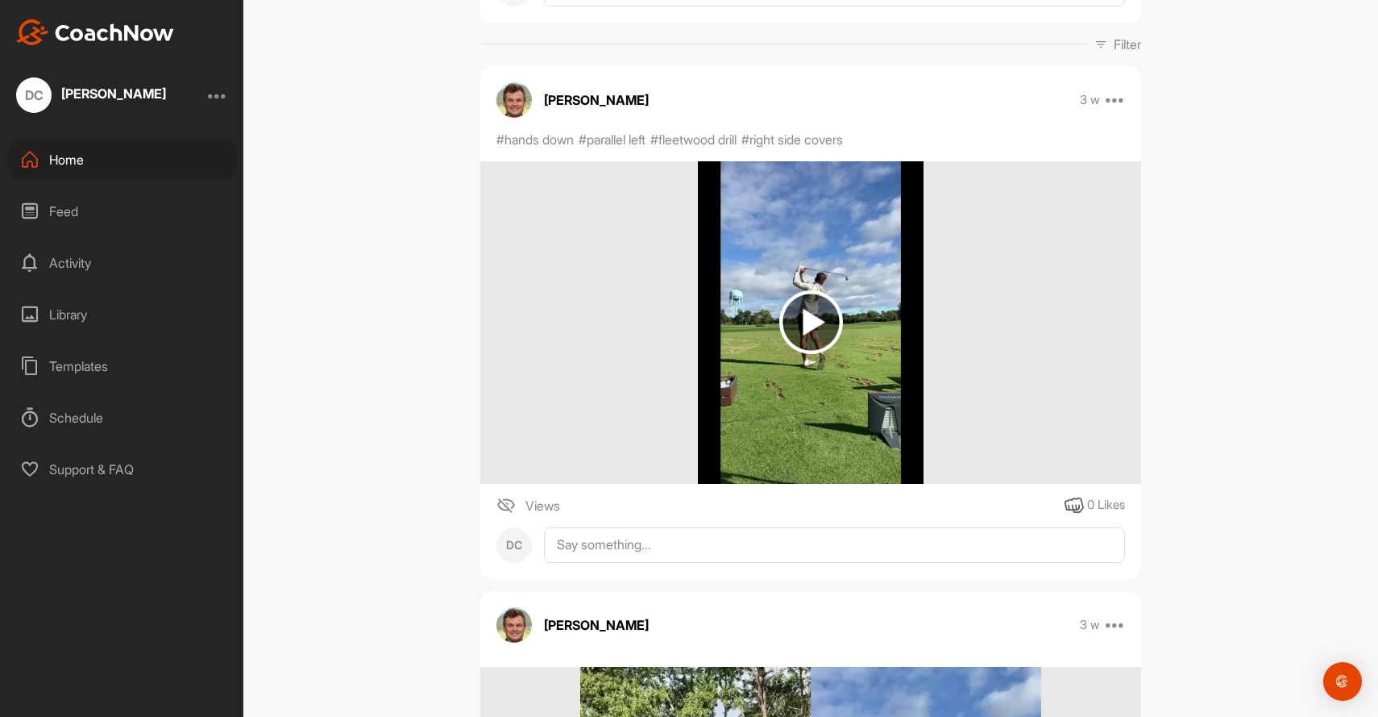
scroll to position [299, 0]
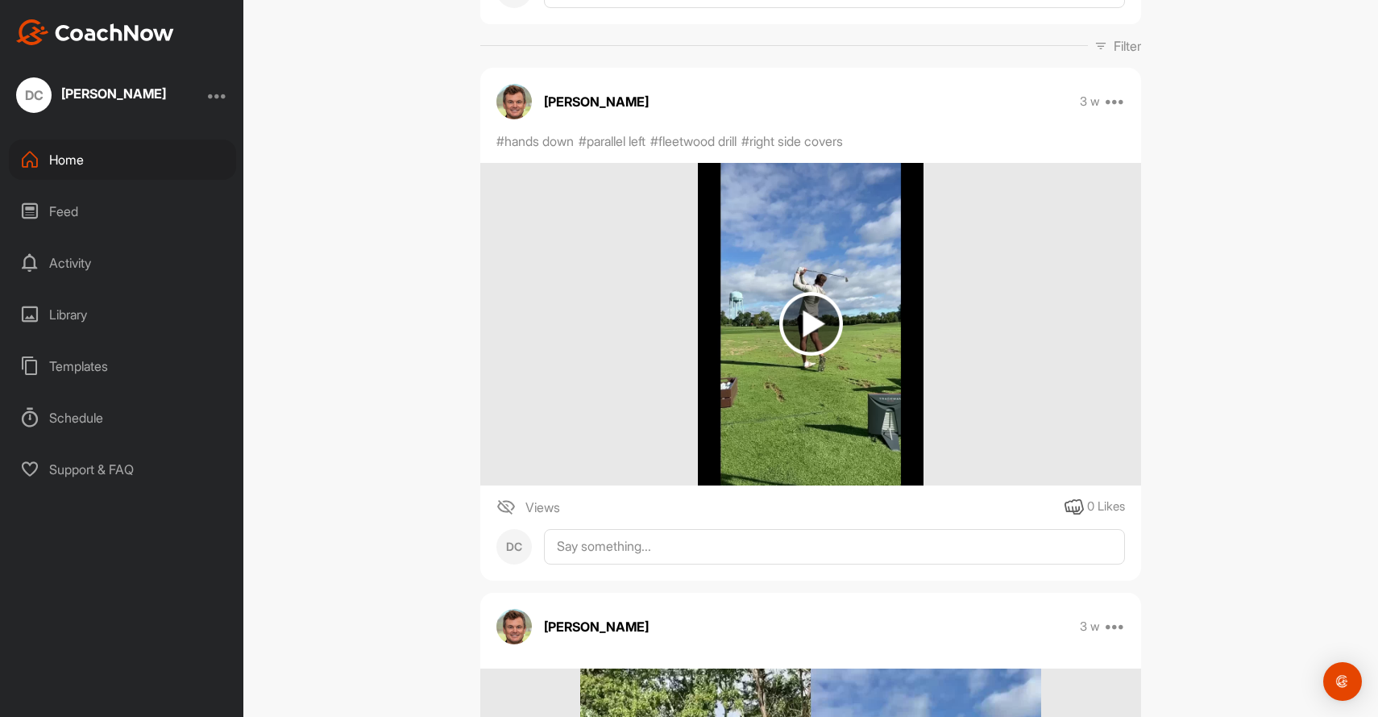
click at [506, 517] on img at bounding box center [506, 506] width 19 height 19
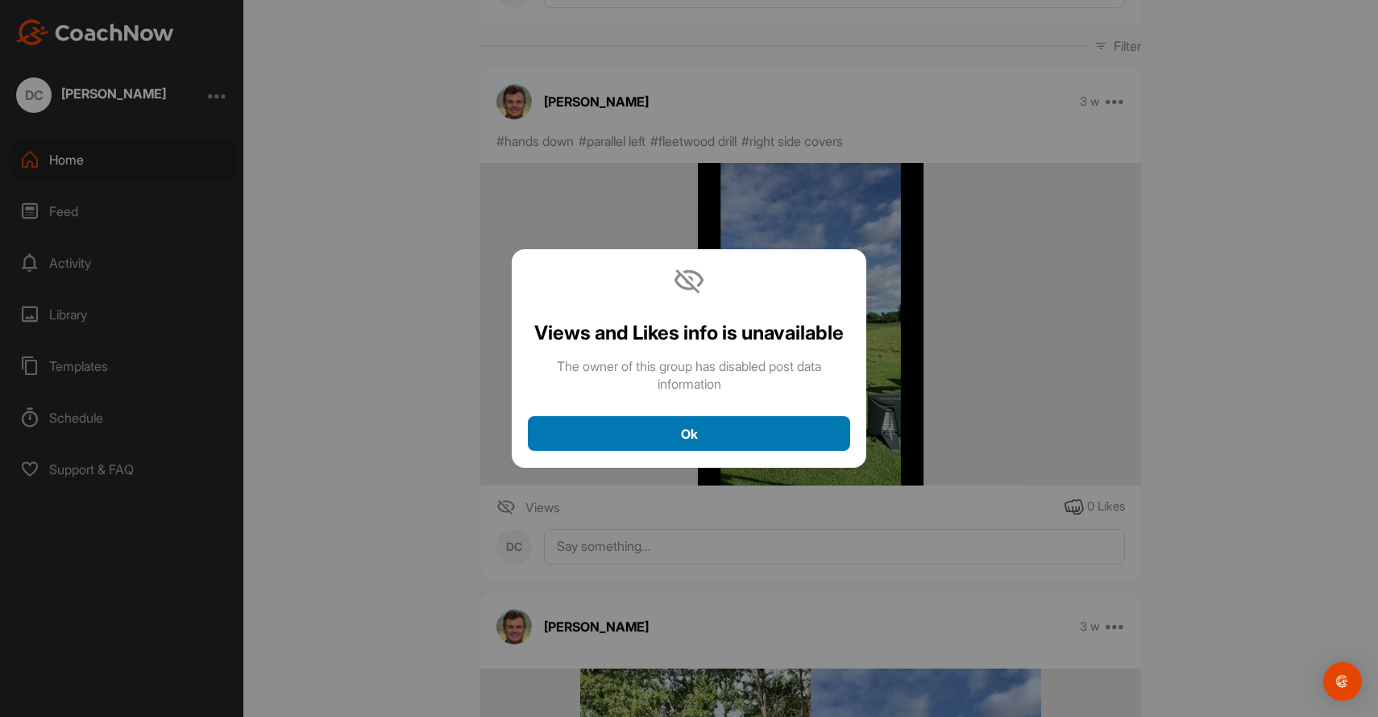
click at [667, 426] on div "Ok" at bounding box center [689, 433] width 297 height 19
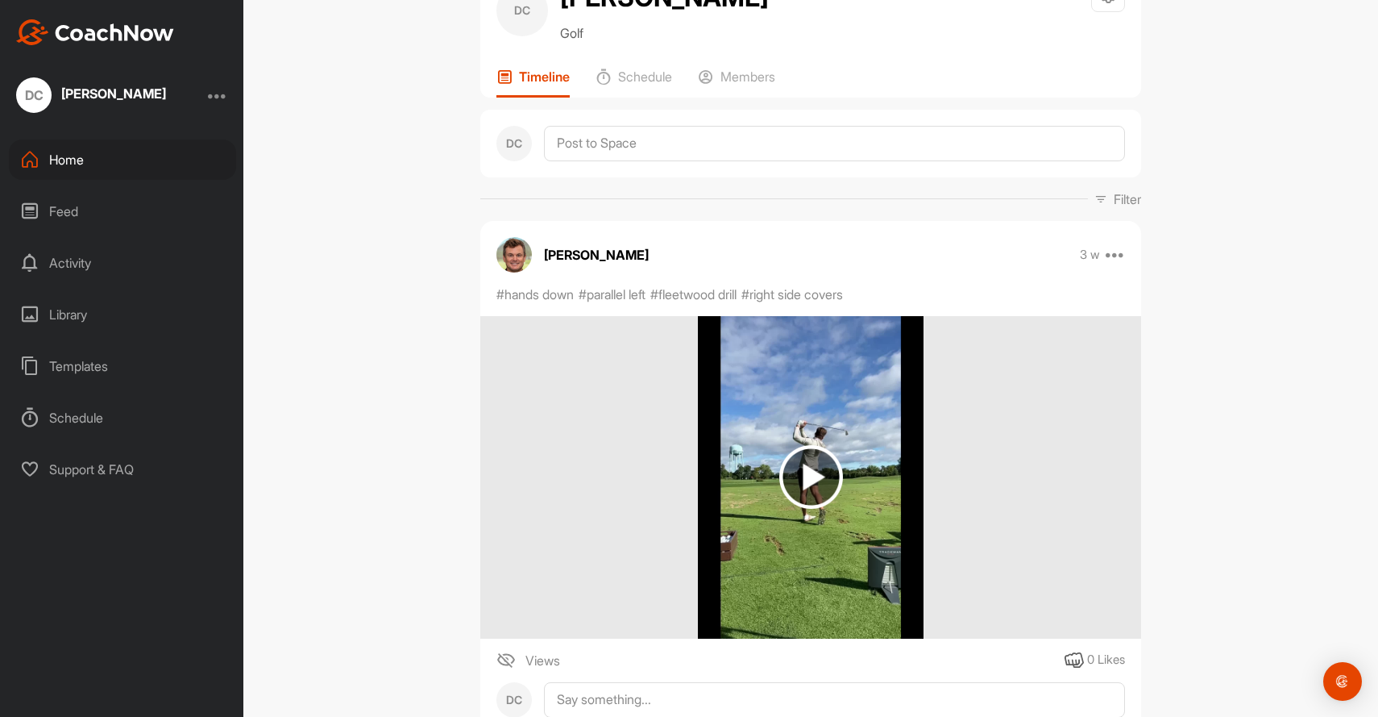
scroll to position [139, 0]
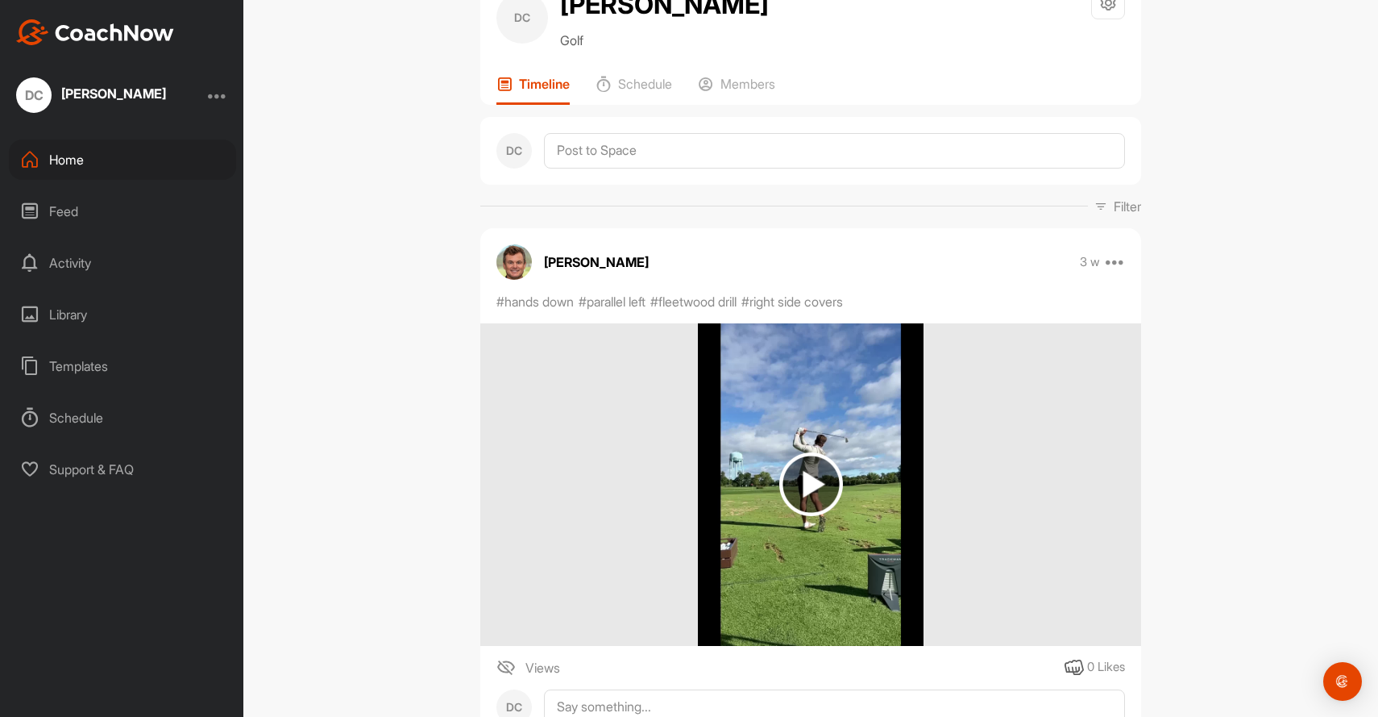
click at [943, 430] on div at bounding box center [810, 484] width 661 height 322
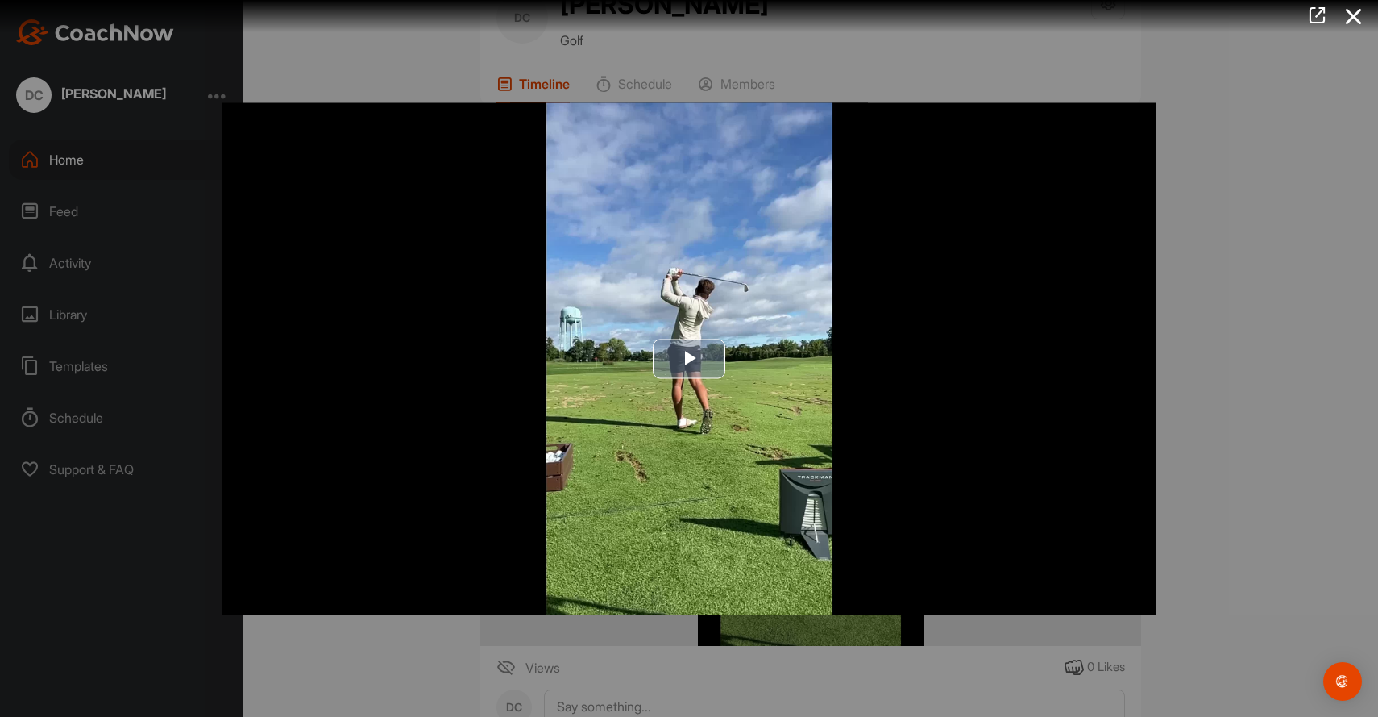
click at [838, 439] on img "Video Player" at bounding box center [689, 358] width 935 height 512
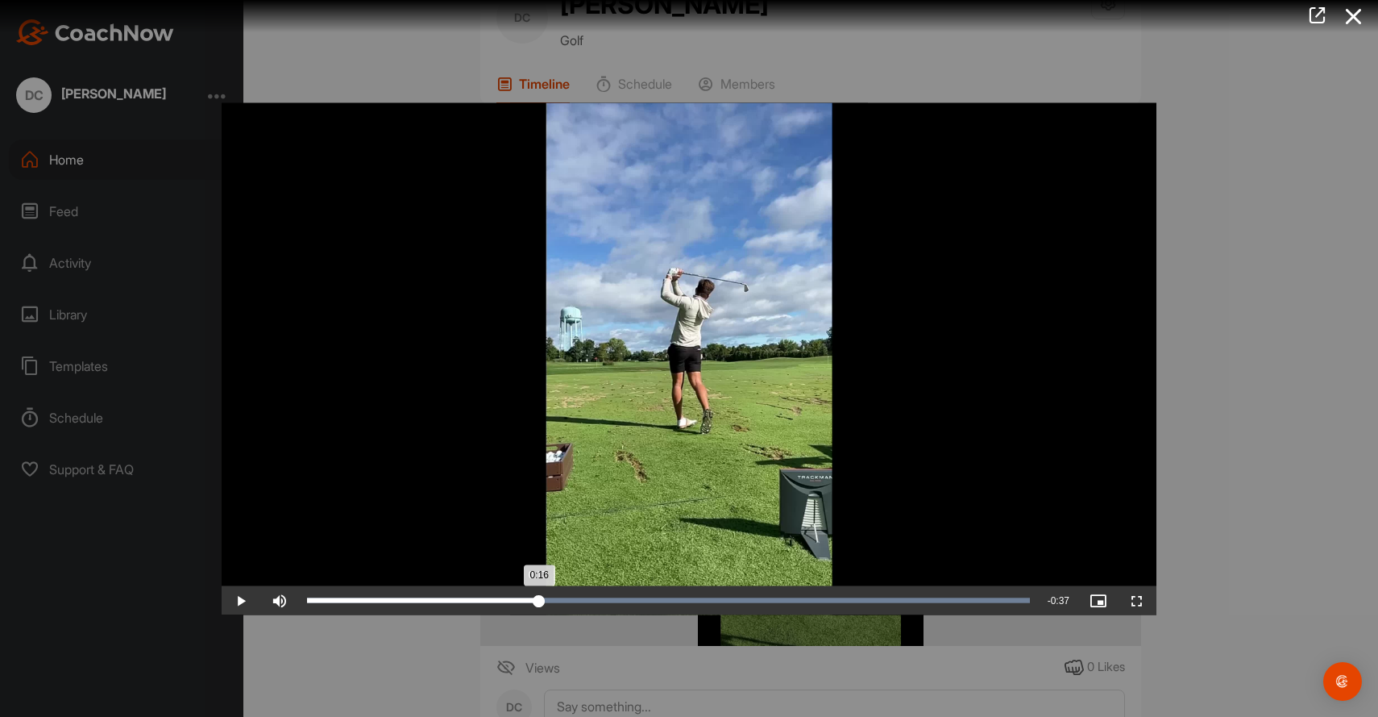
drag, startPoint x: 319, startPoint y: 621, endPoint x: 559, endPoint y: 609, distance: 239.7
click at [559, 609] on div "Loaded : 100.00% 0:17 0:16" at bounding box center [668, 599] width 739 height 29
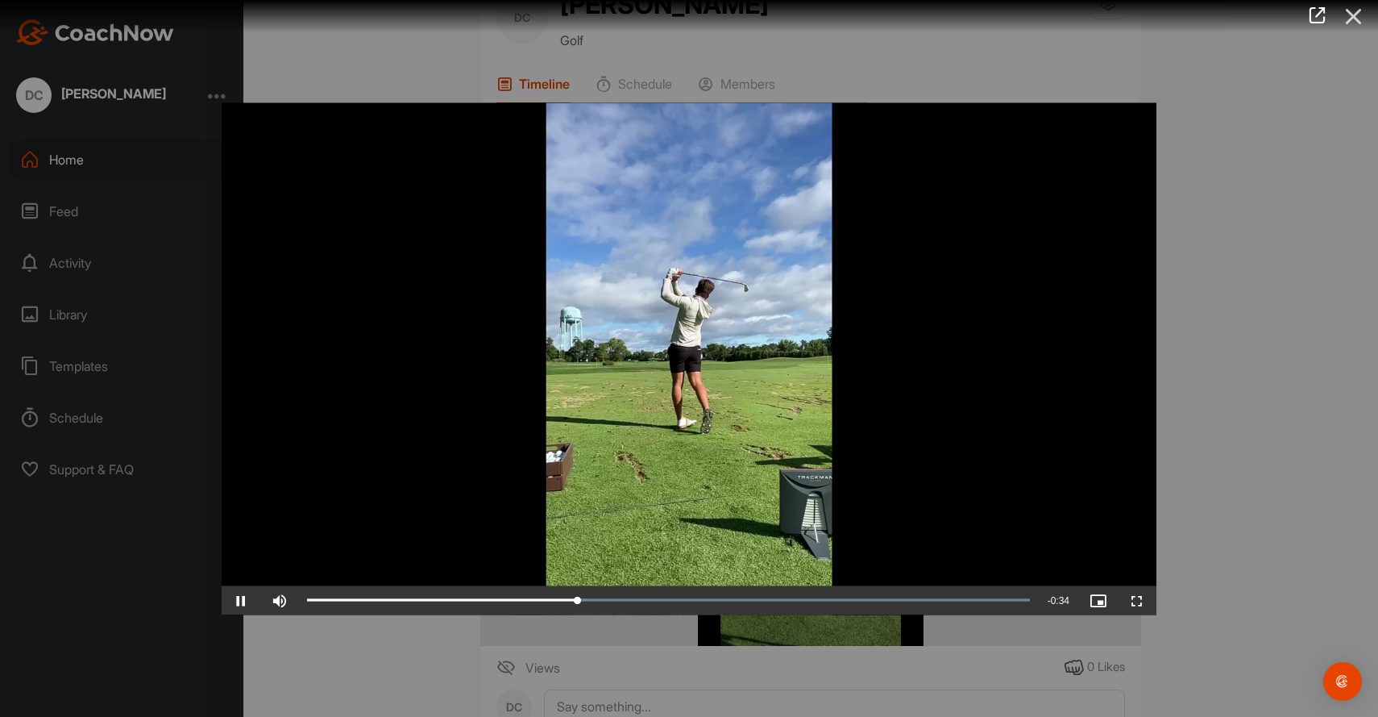
click at [1349, 21] on icon at bounding box center [1354, 17] width 37 height 30
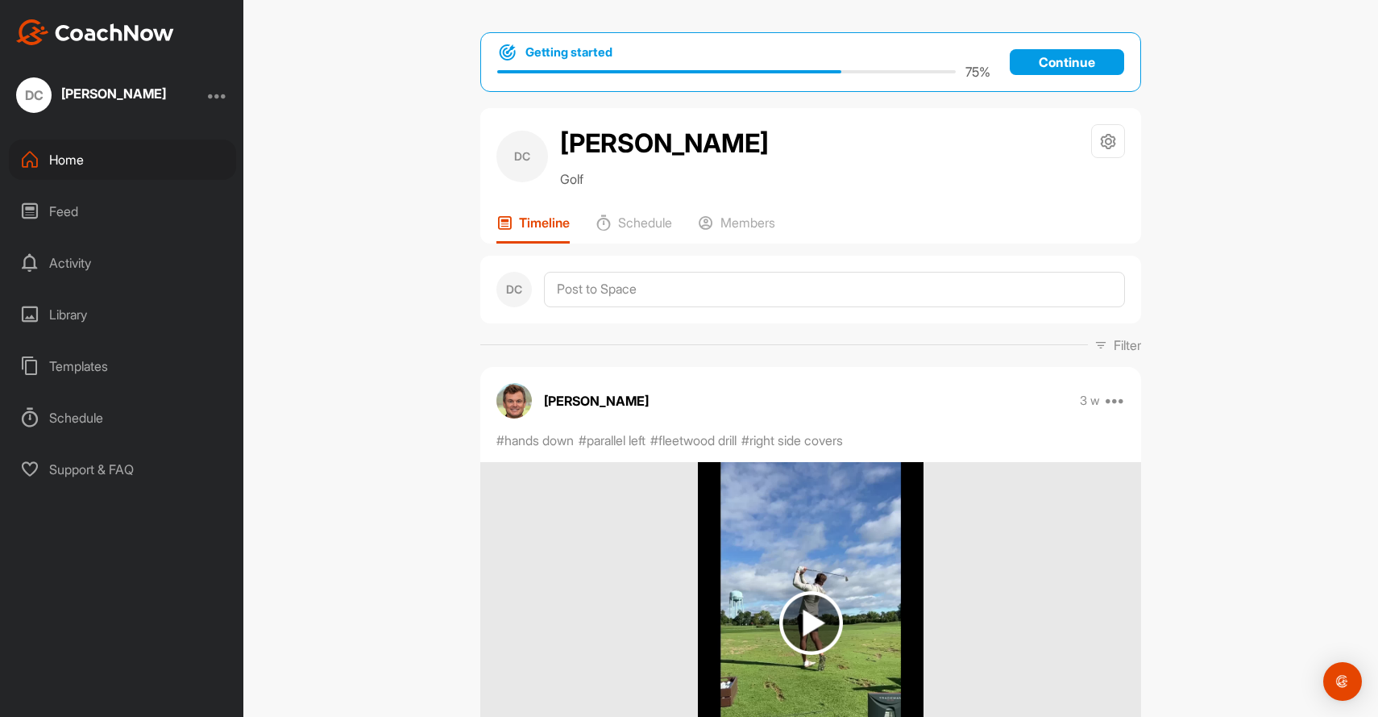
scroll to position [0, 0]
click at [771, 235] on div "Members" at bounding box center [736, 228] width 77 height 29
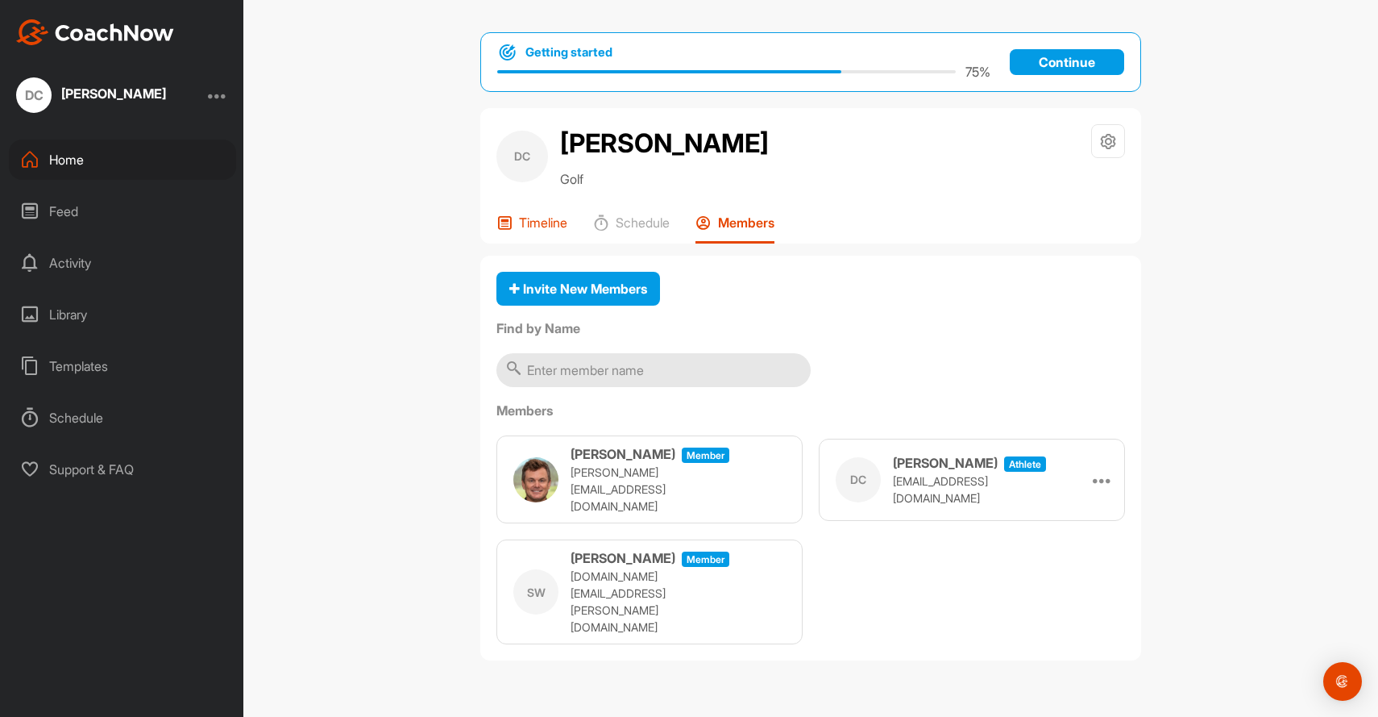
click at [542, 228] on p "Timeline" at bounding box center [543, 222] width 48 height 16
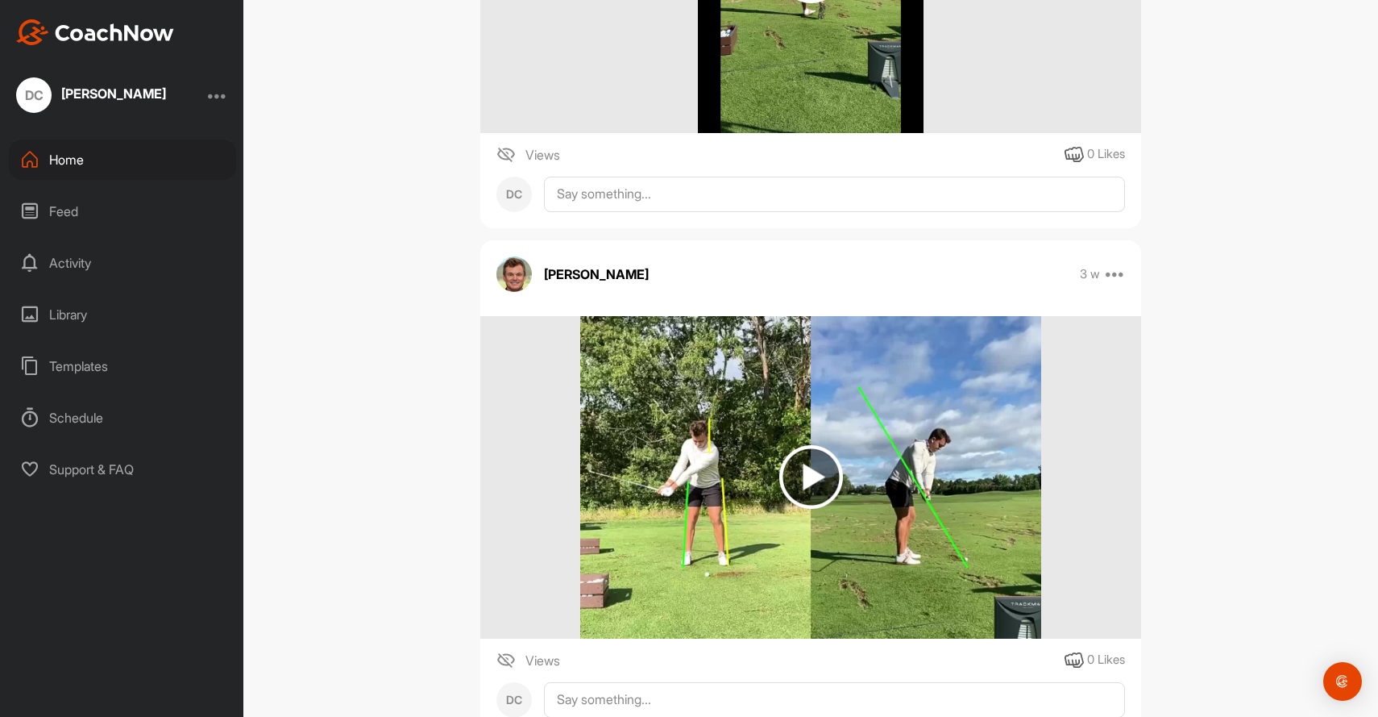
scroll to position [539, 0]
